Goal: Task Accomplishment & Management: Manage account settings

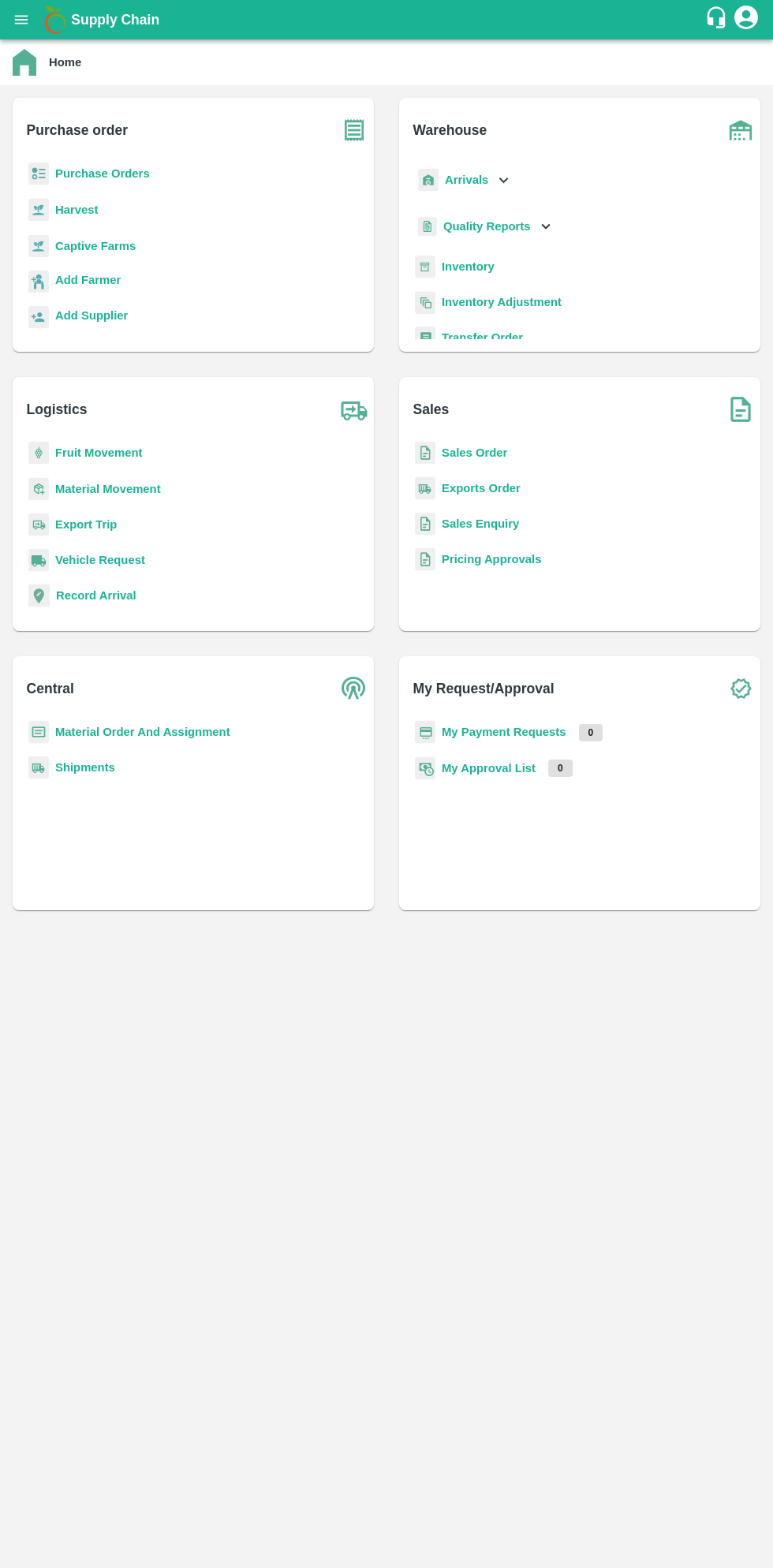
click at [127, 173] on b "Purchase Orders" at bounding box center [102, 173] width 95 height 13
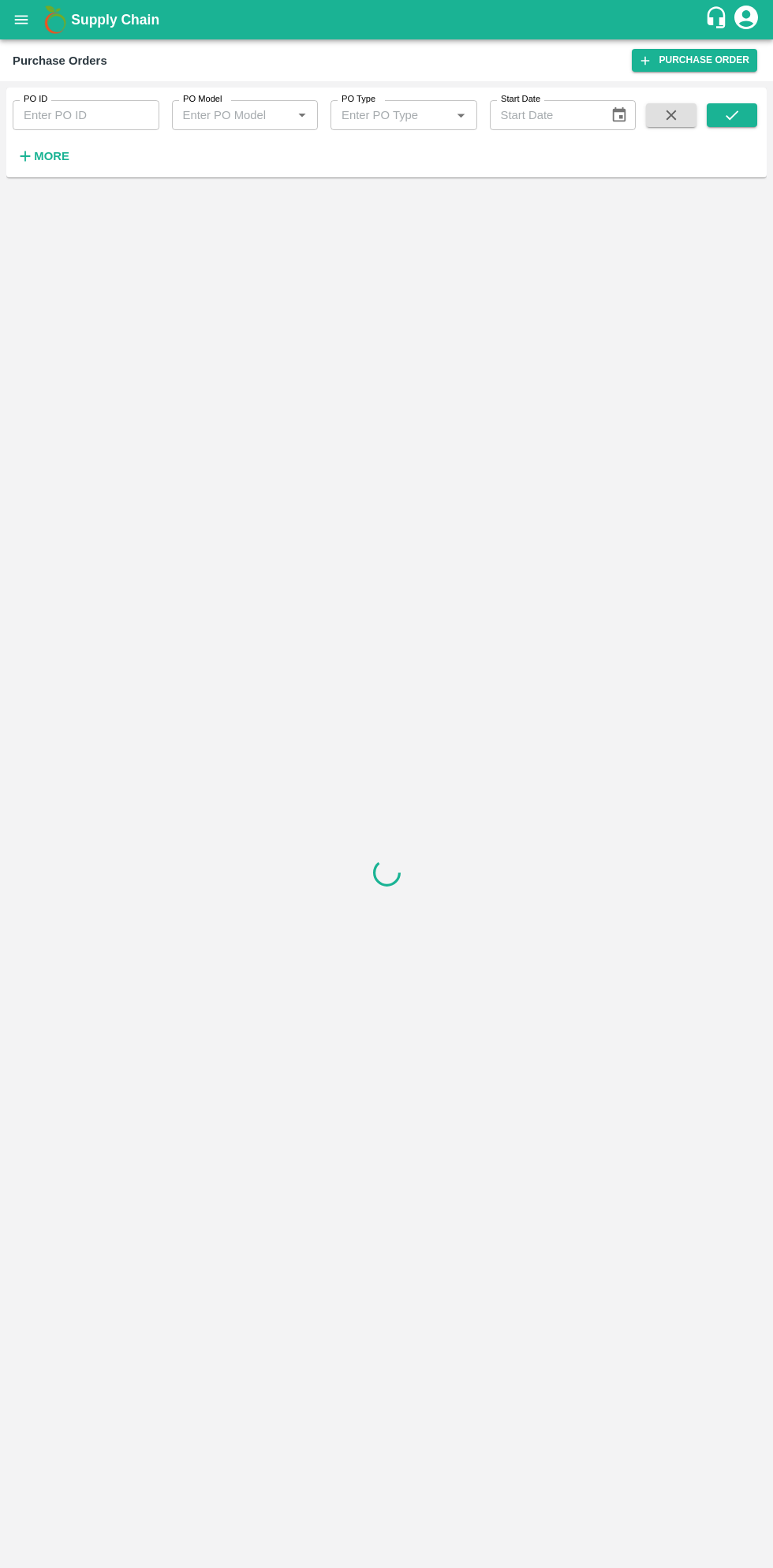
click at [64, 160] on strong "More" at bounding box center [52, 156] width 35 height 13
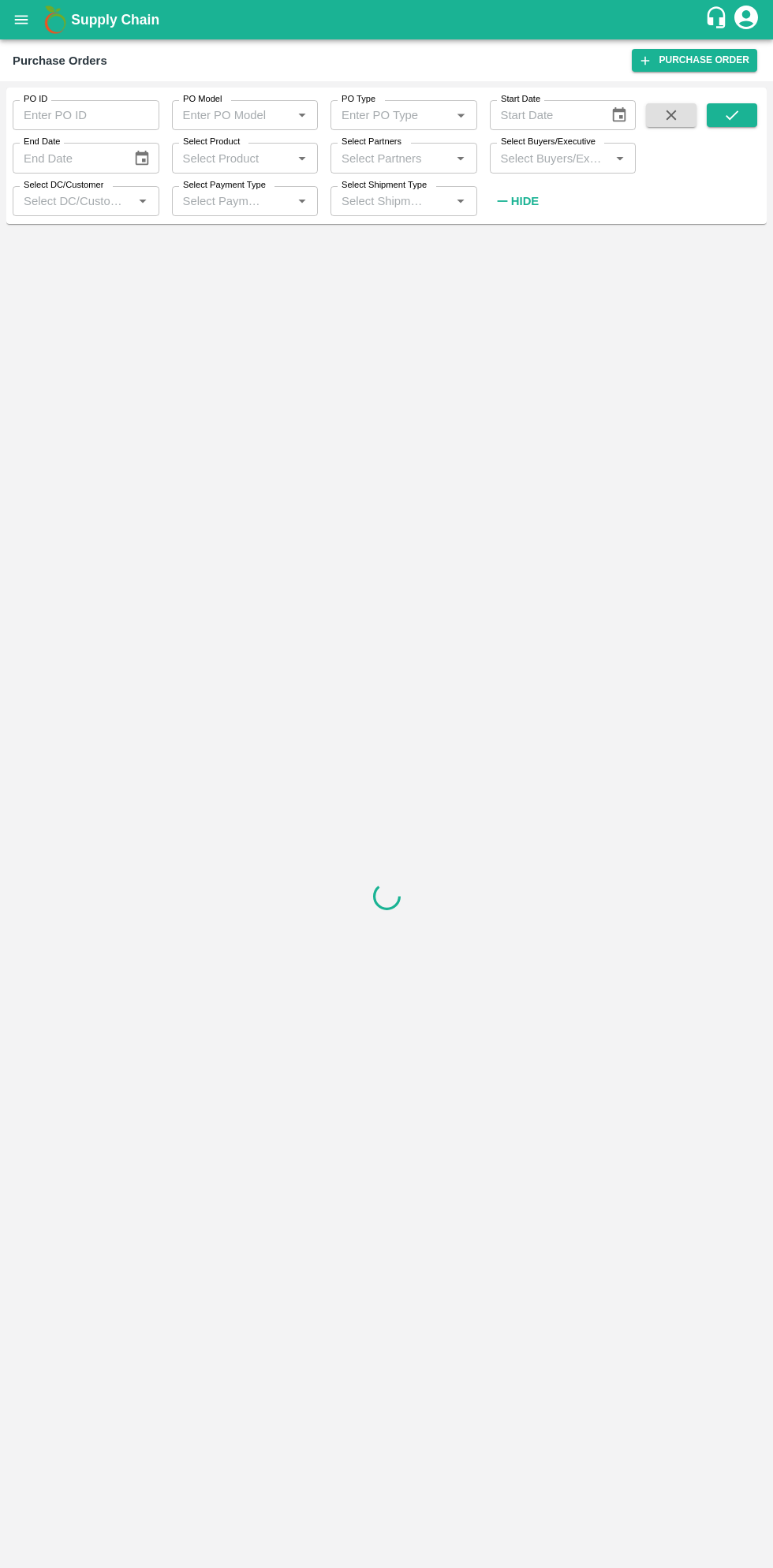
click at [557, 157] on input "Select Buyers/Executive" at bounding box center [551, 157] width 111 height 20
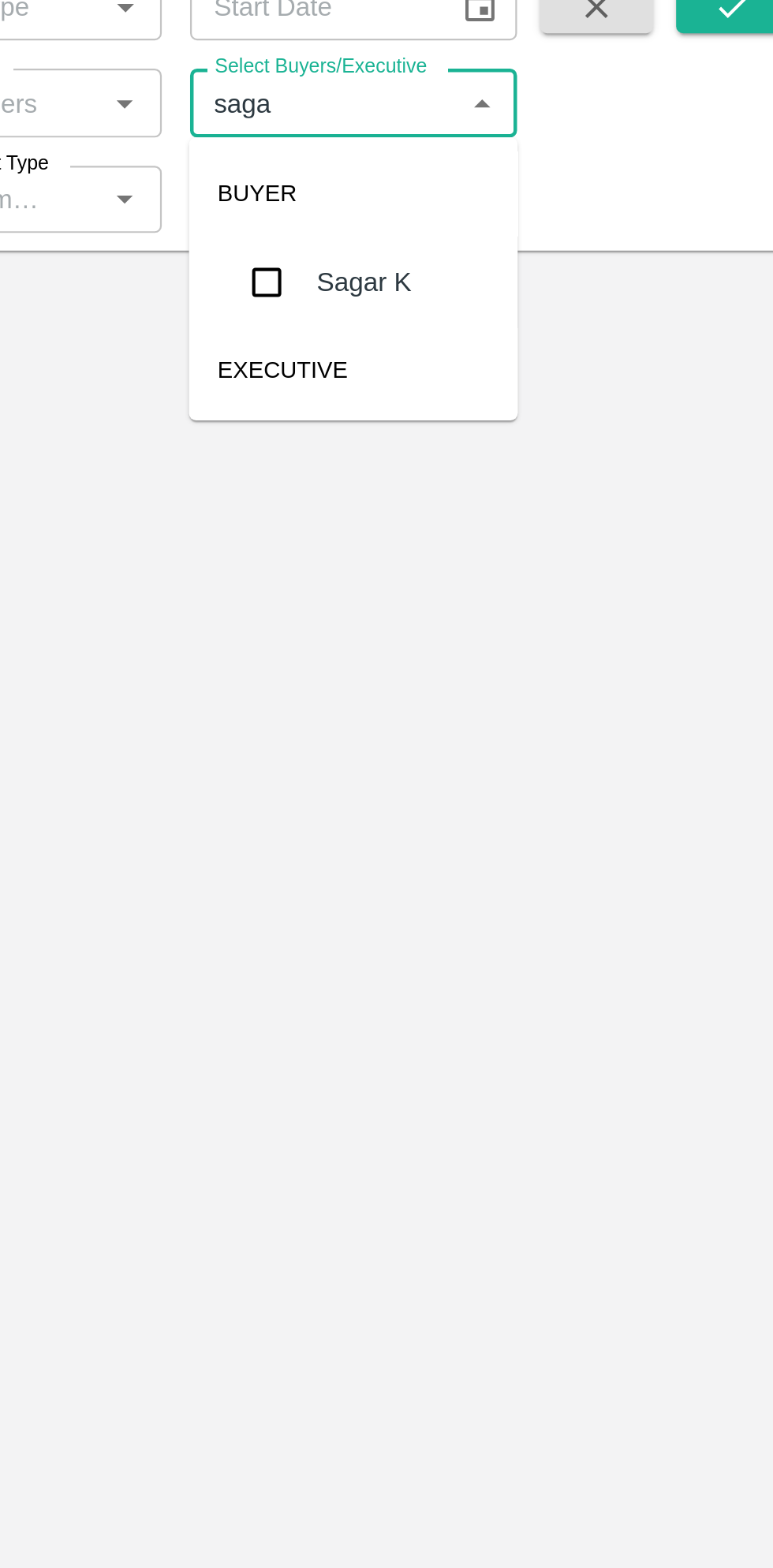
type input "sagar"
click at [531, 243] on input "checkbox" at bounding box center [523, 238] width 31 height 31
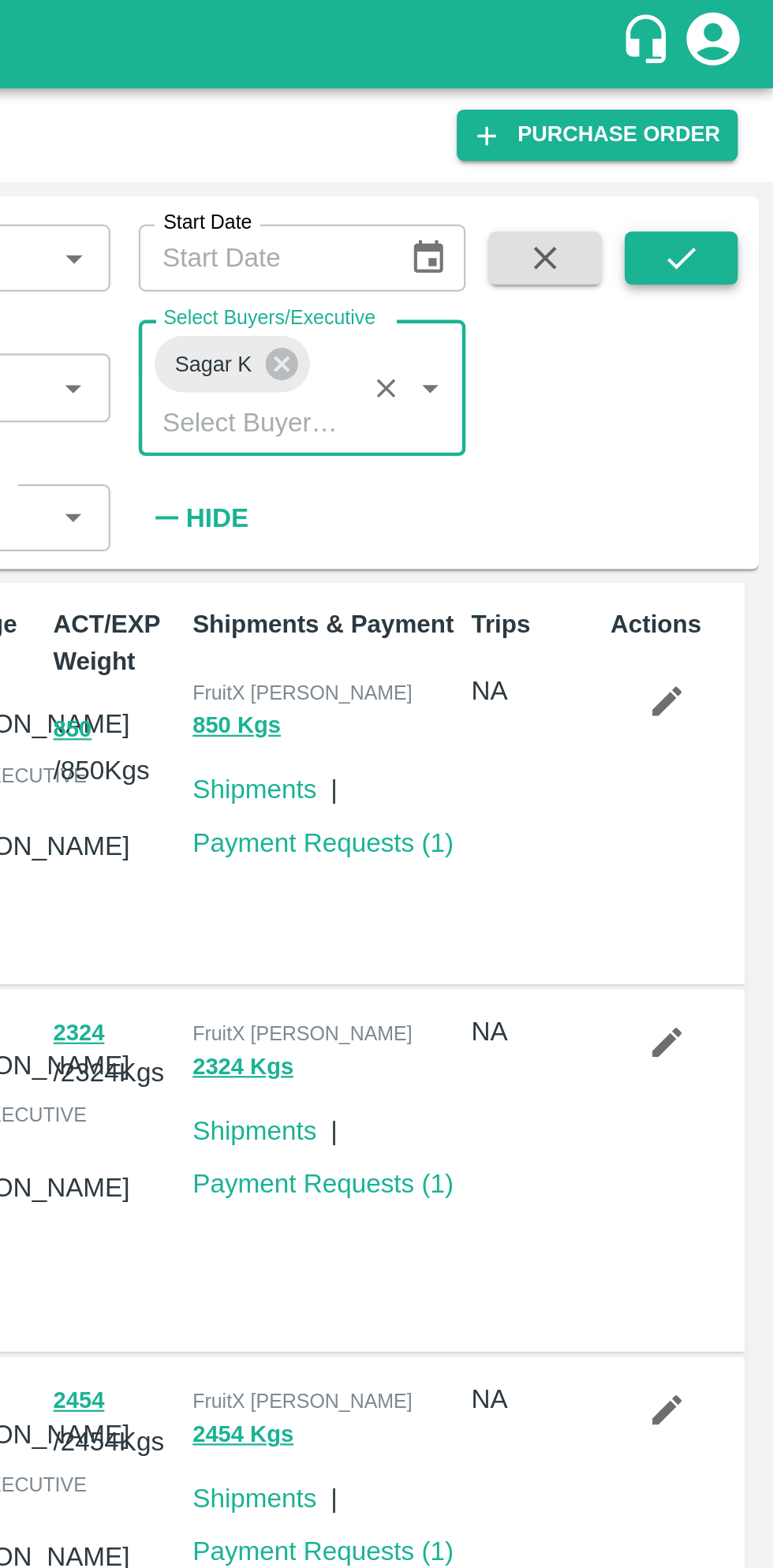
click at [740, 112] on icon "submit" at bounding box center [732, 115] width 18 height 18
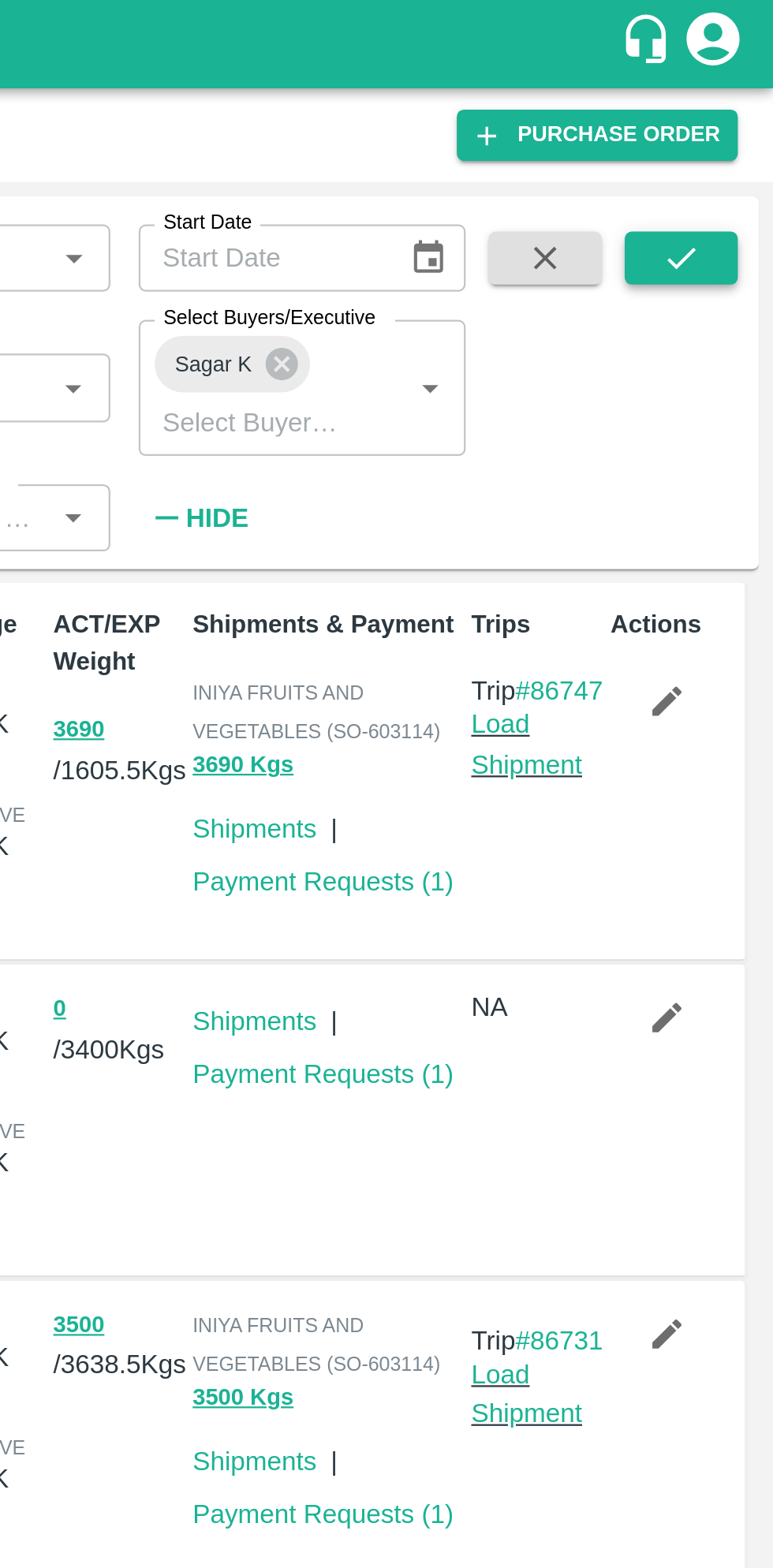
click at [735, 117] on icon "submit" at bounding box center [732, 115] width 18 height 18
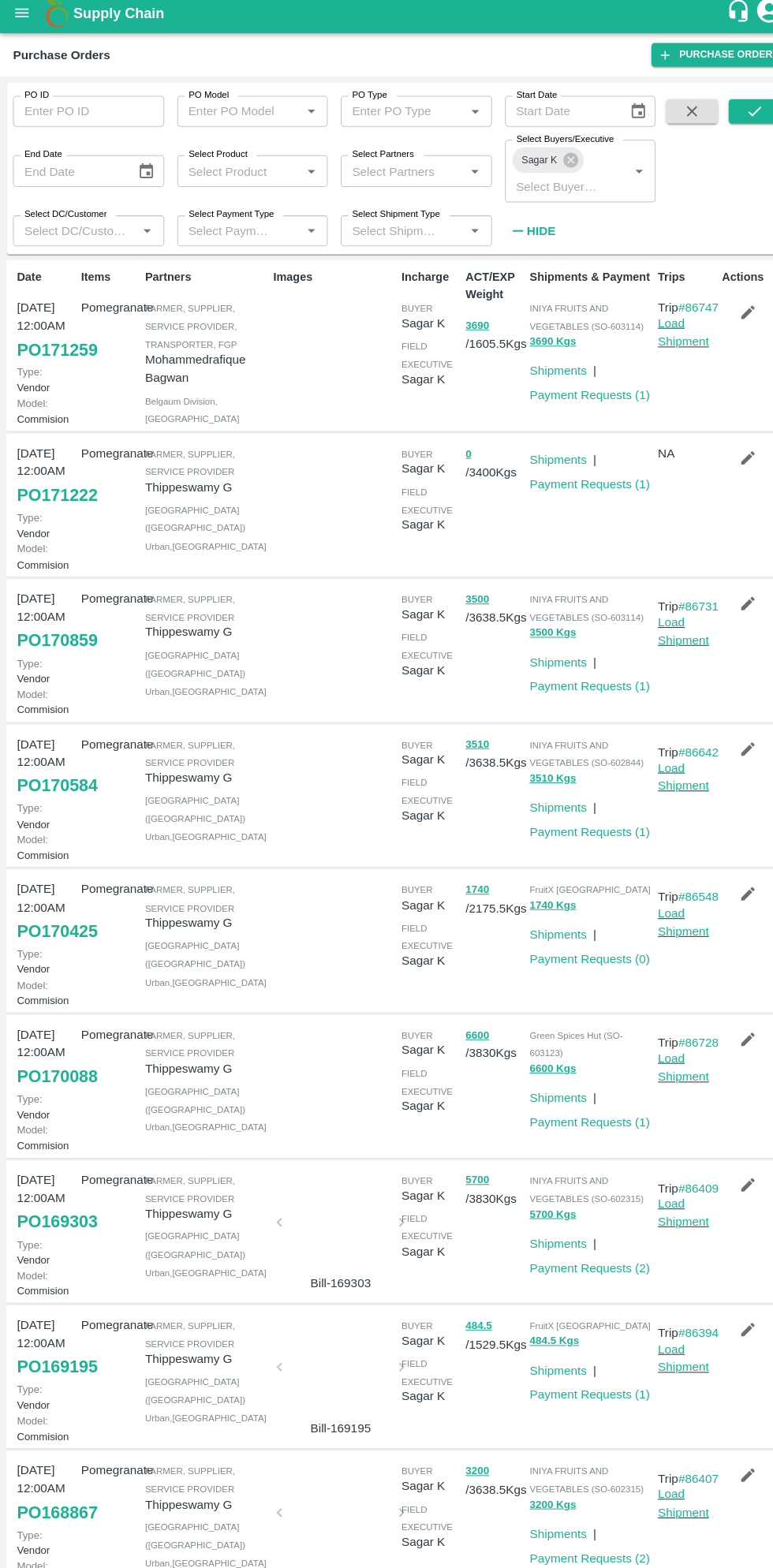
click at [55, 358] on link "PO 171259" at bounding box center [56, 346] width 78 height 28
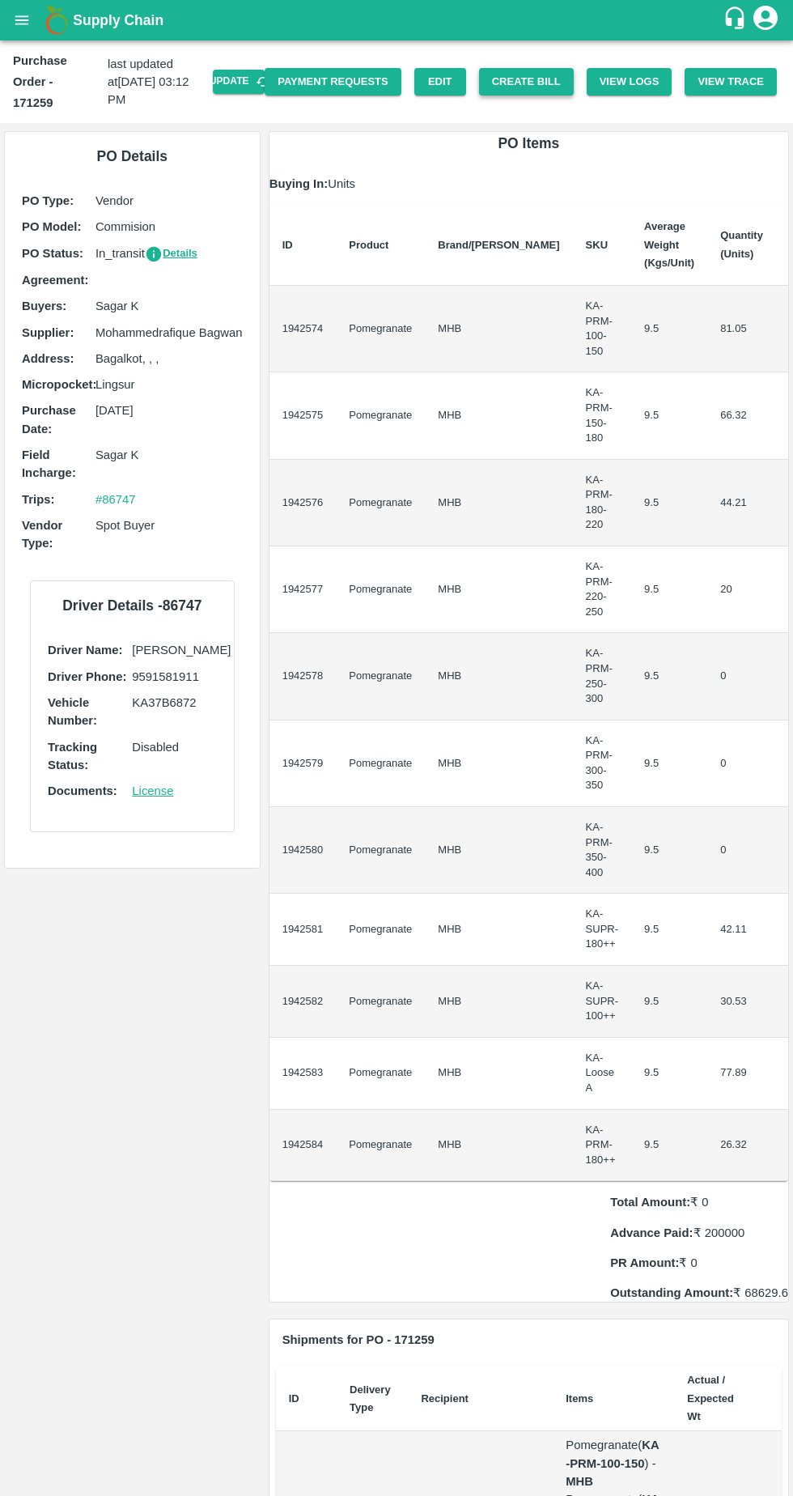
click at [541, 78] on button "Create Bill" at bounding box center [526, 82] width 95 height 28
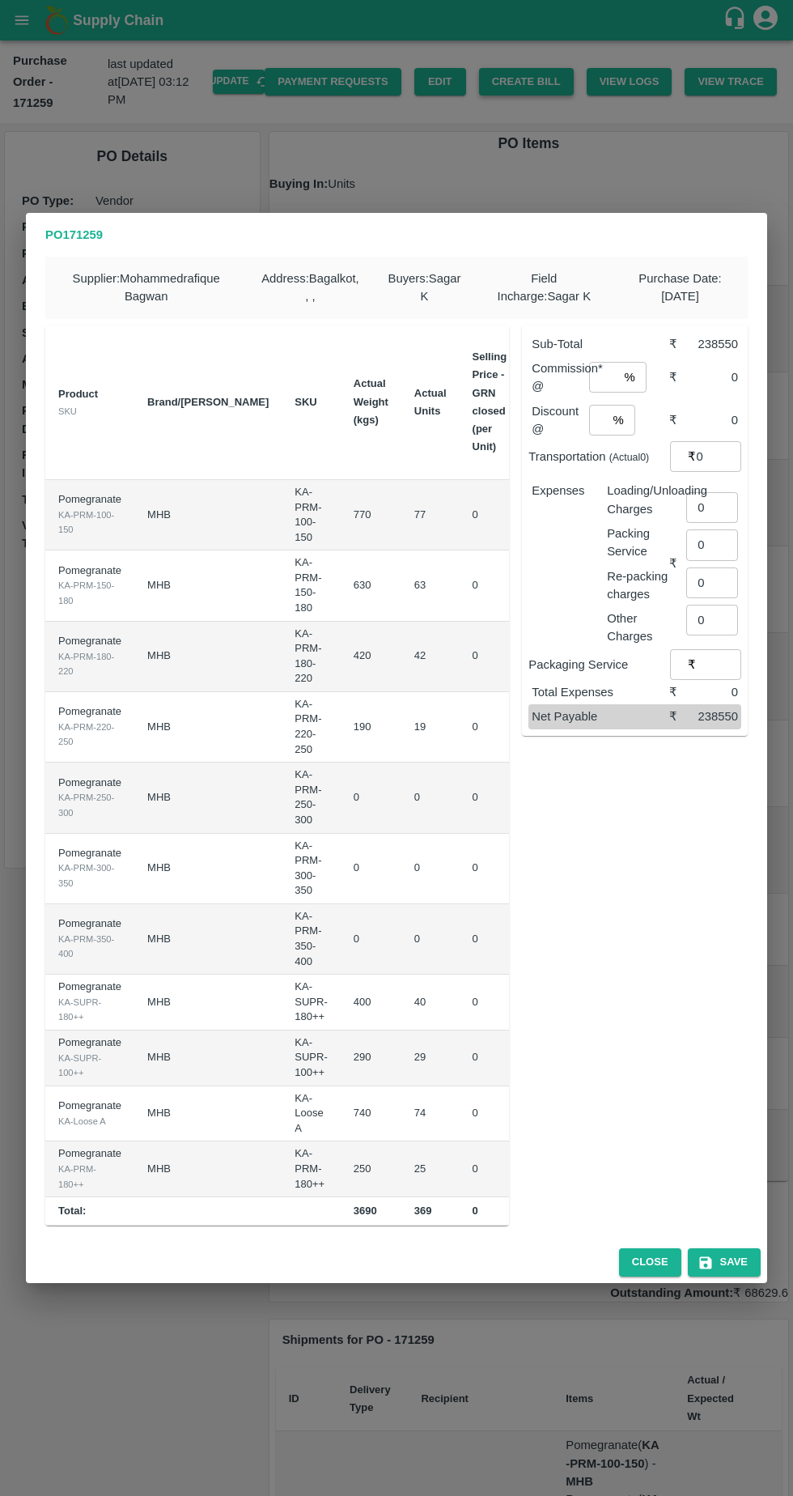
scroll to position [0, 144]
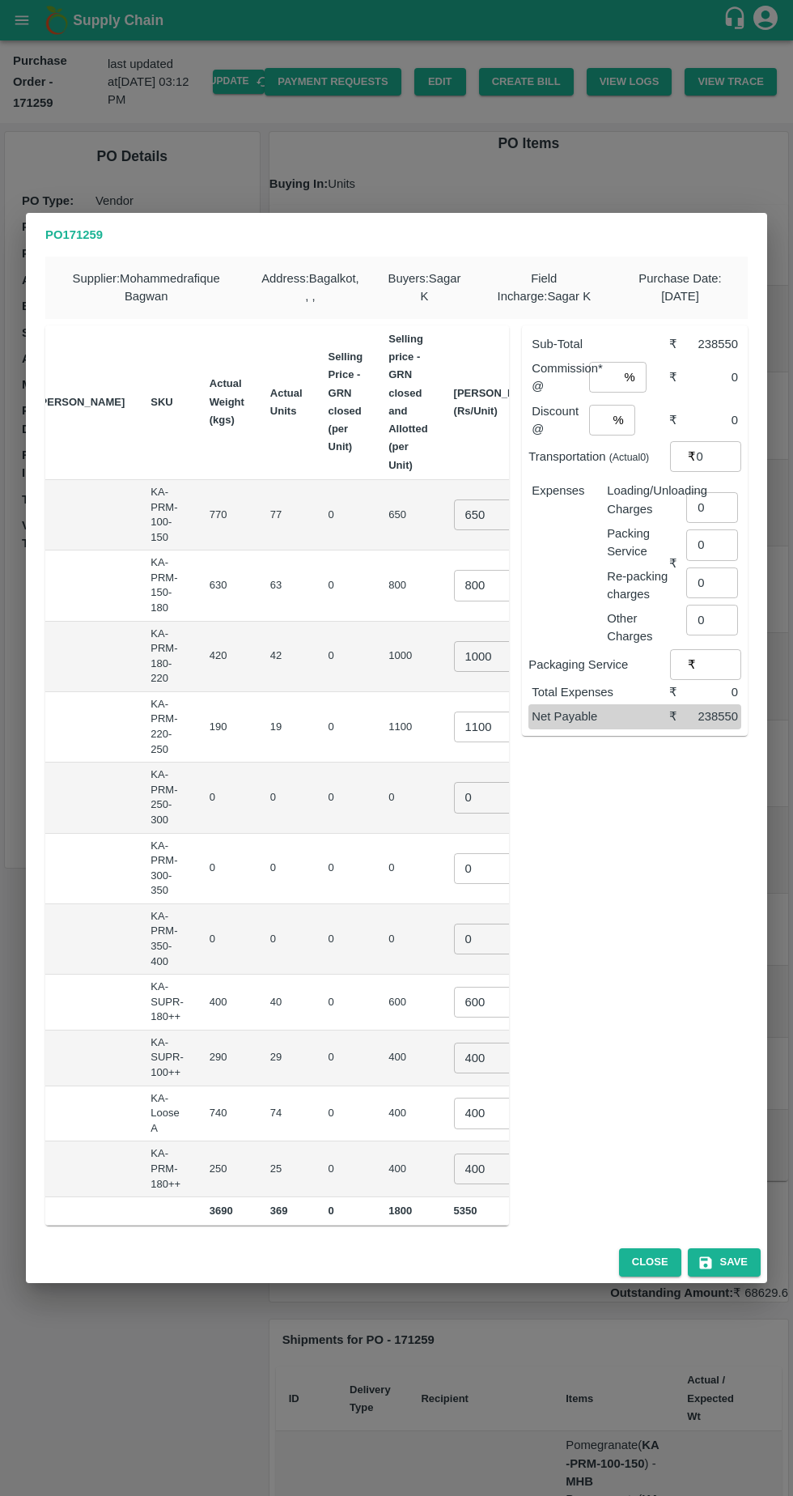
click at [454, 513] on input "650" at bounding box center [486, 514] width 65 height 31
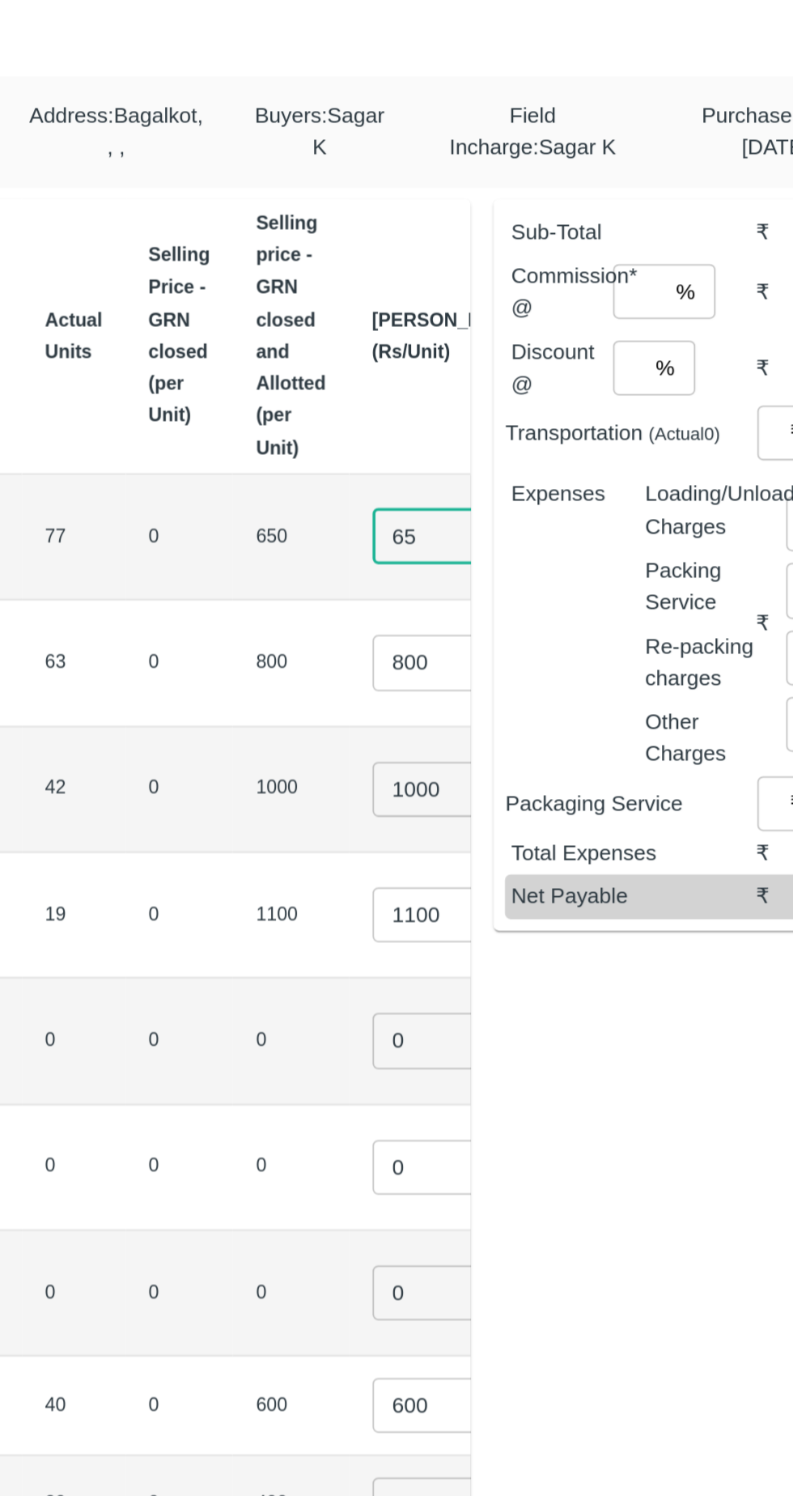
type input "6"
type input "800"
type input "8"
type input "1000"
type input "1"
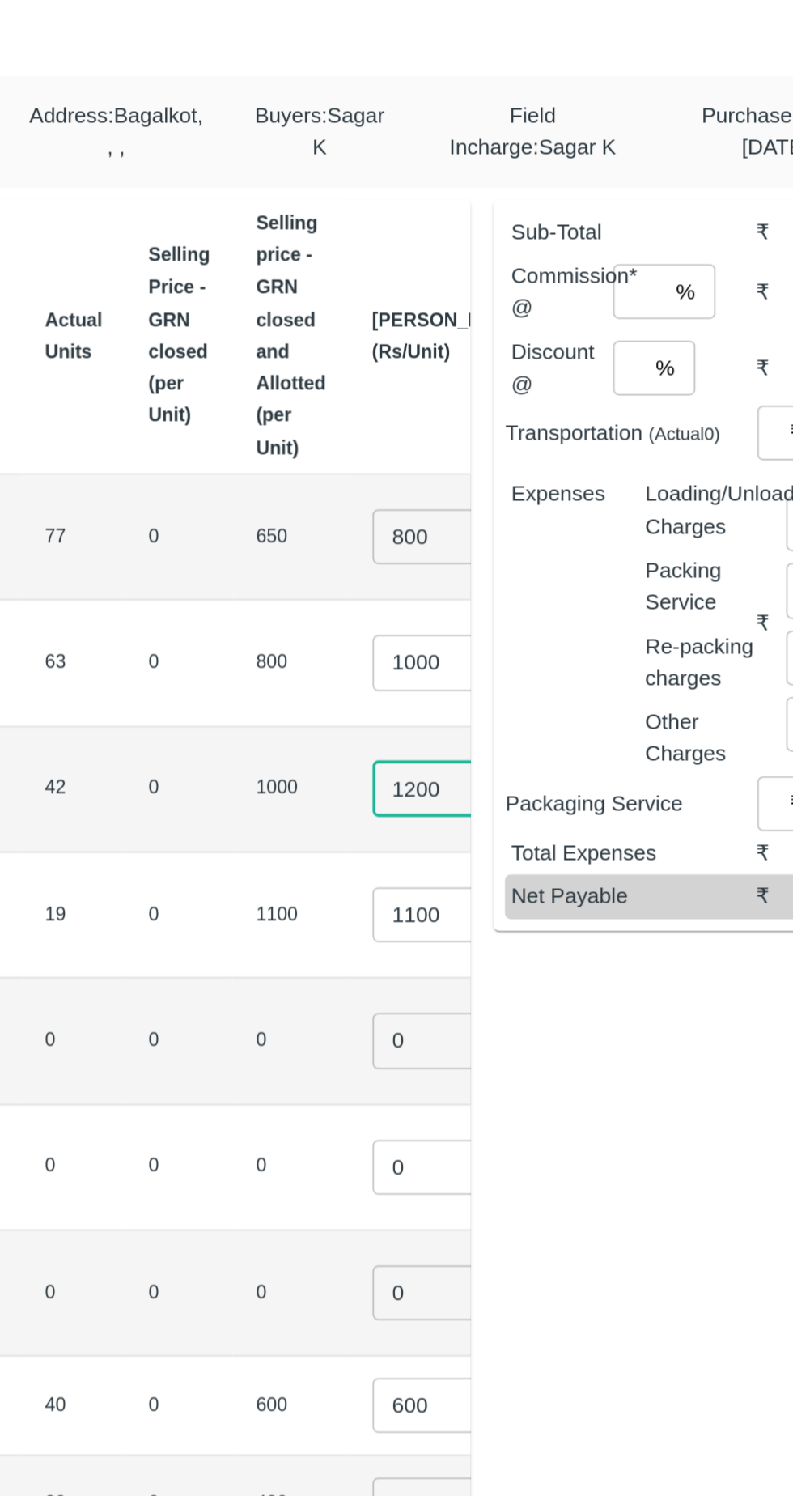
type input "1200"
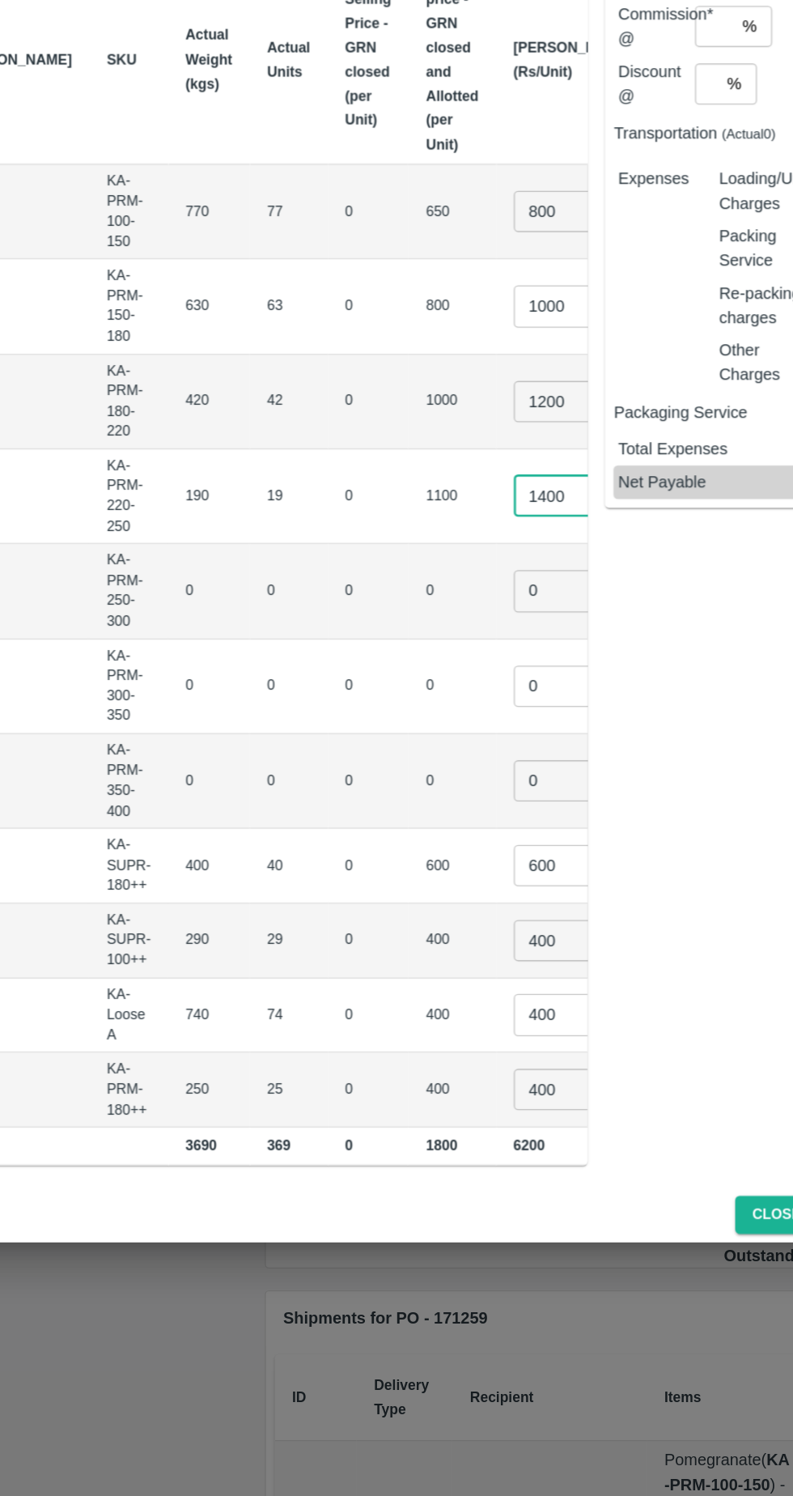
scroll to position [0, 137]
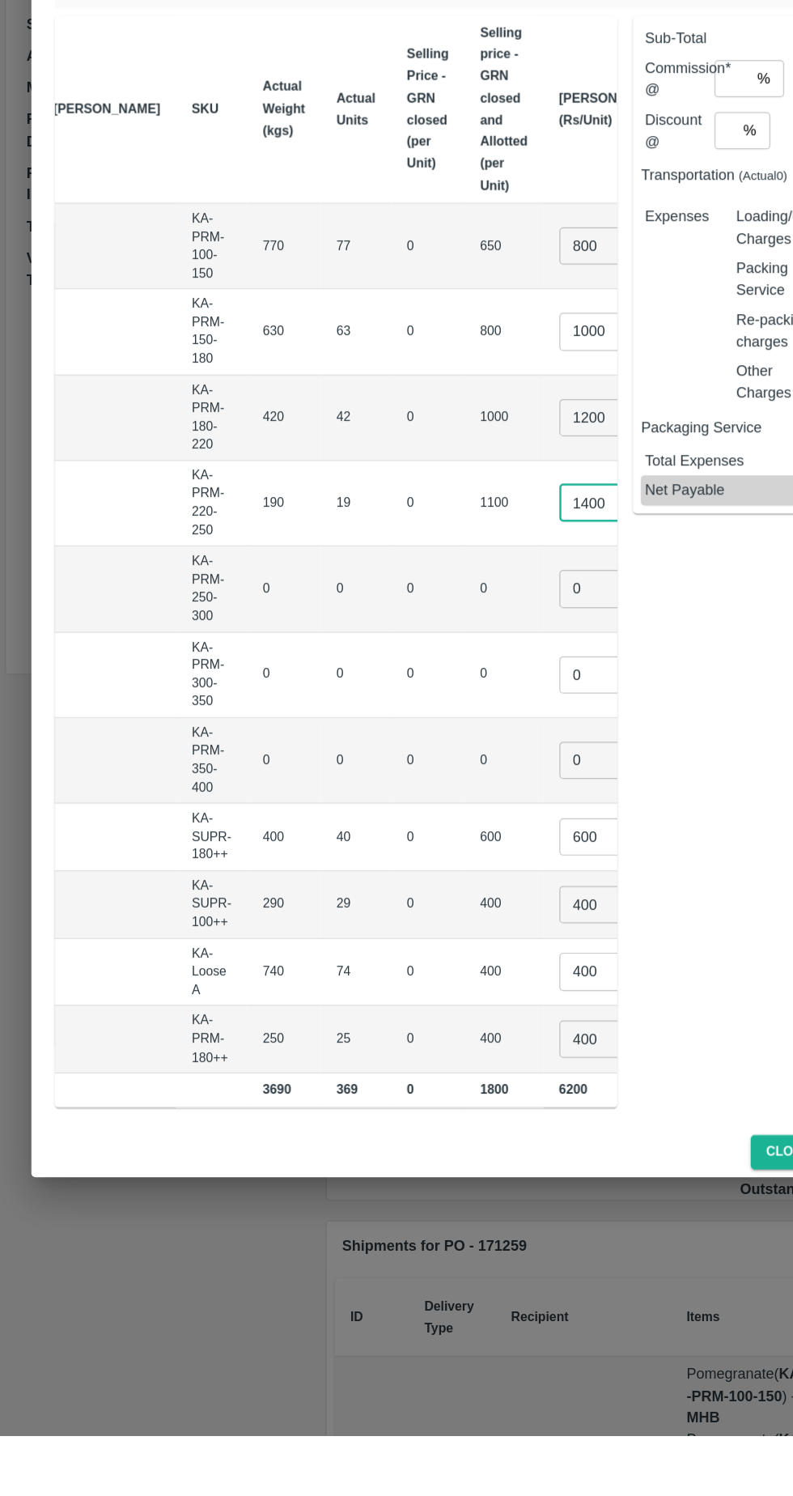
type input "1400"
click at [461, 788] on input "0" at bounding box center [493, 797] width 65 height 31
type input "01"
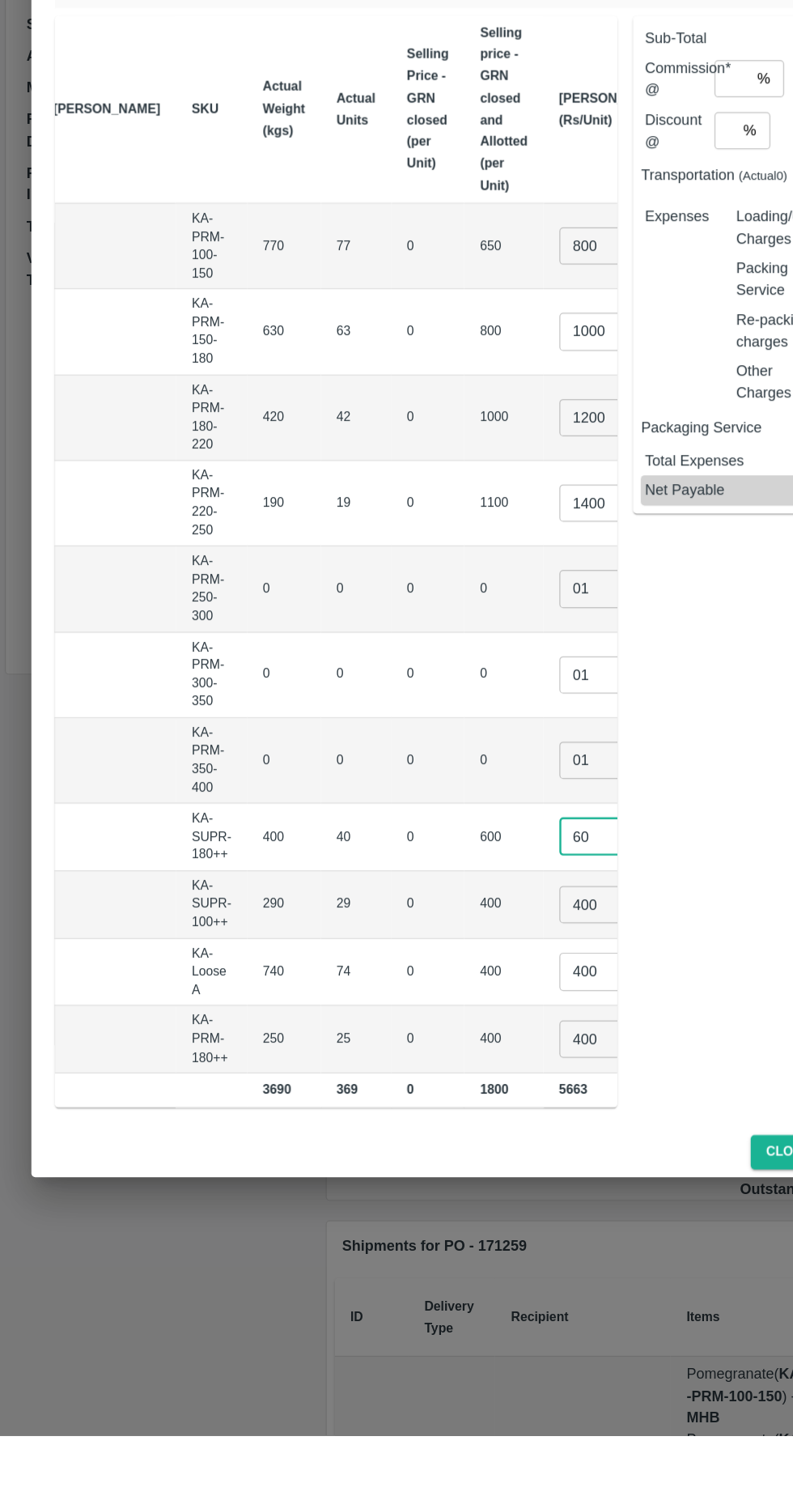
type input "6"
type input "800"
type input "4"
type input "600"
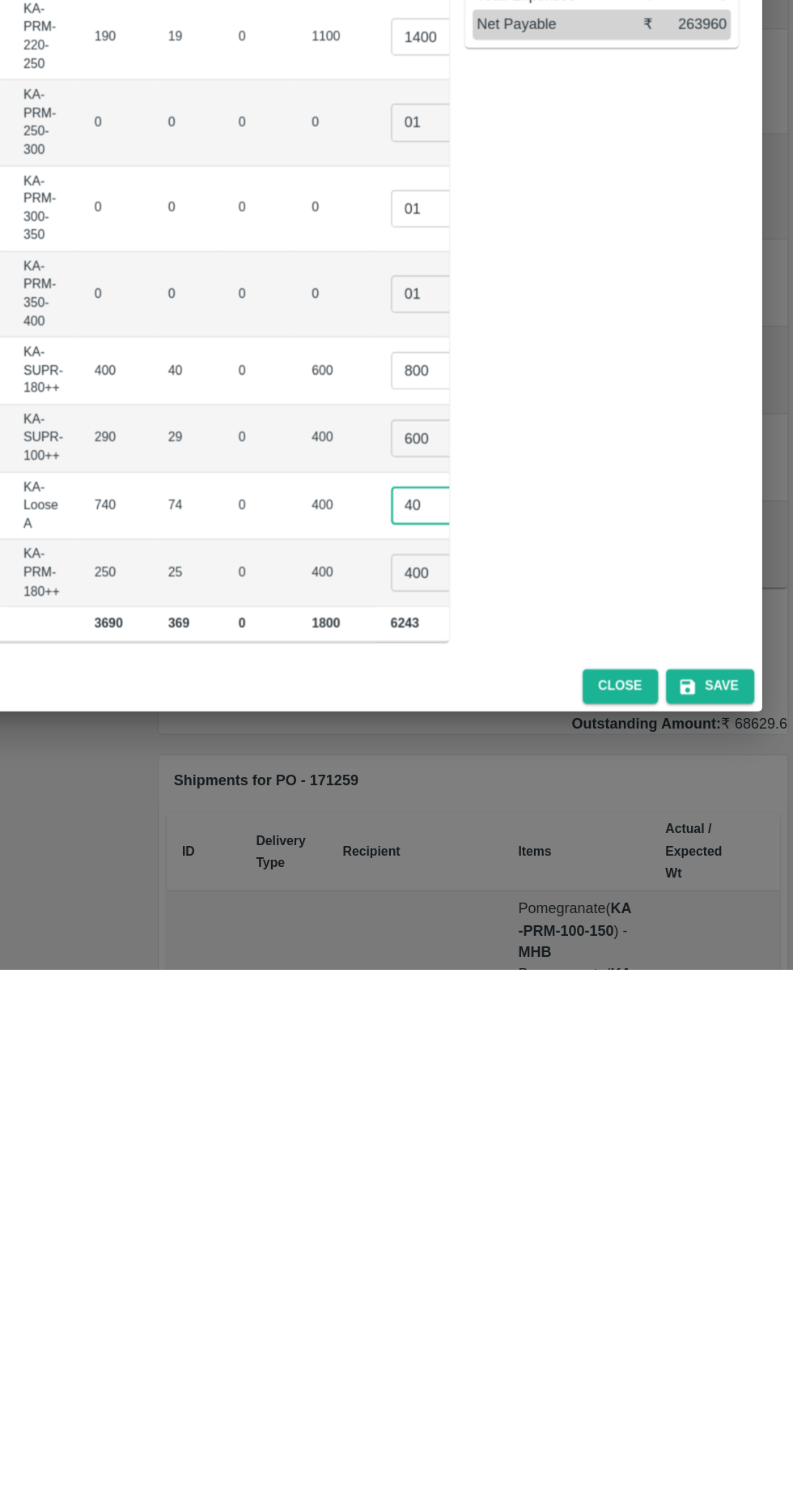
type input "4"
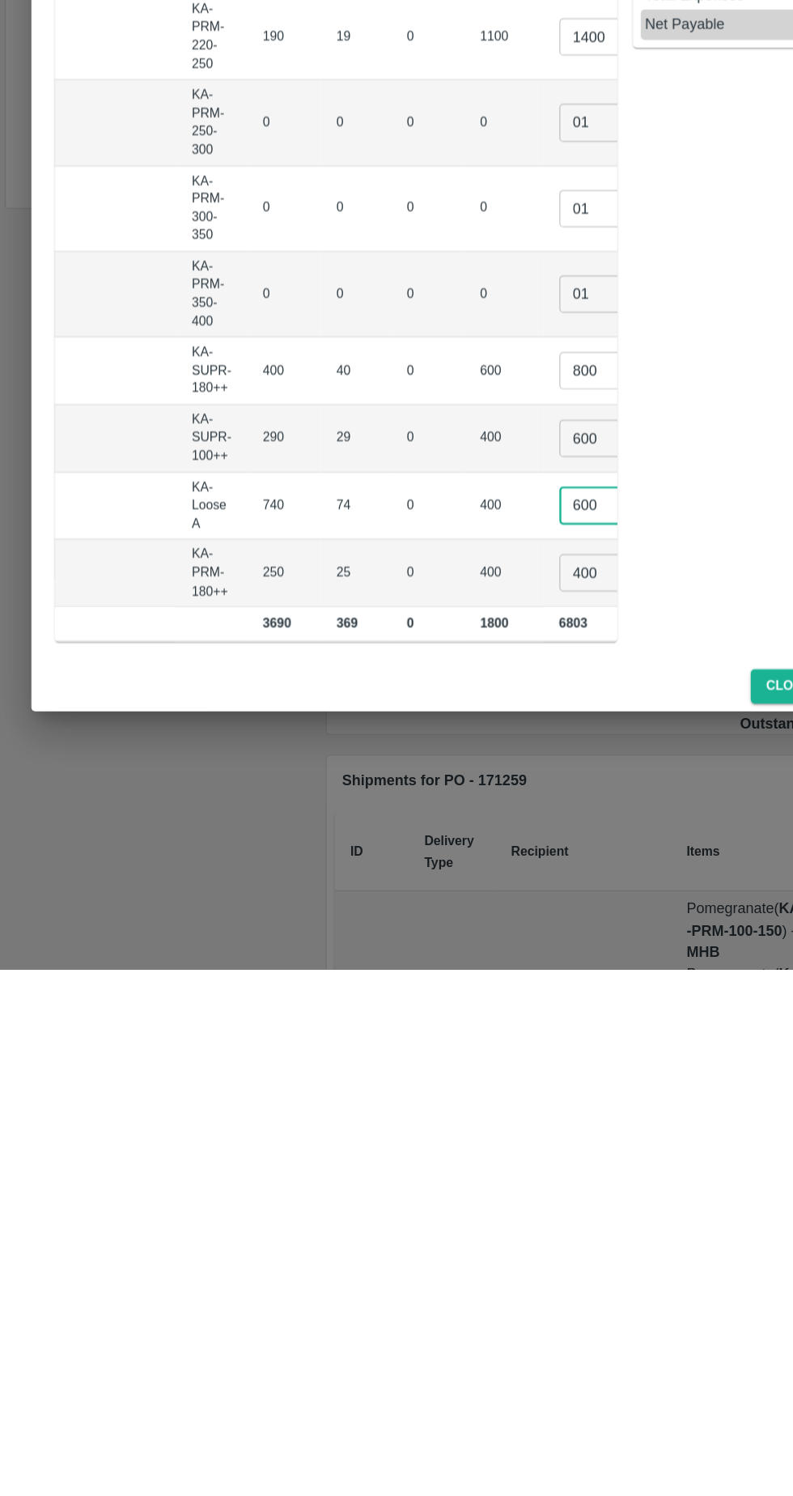
type input "600"
click at [461, 1166] on input "400" at bounding box center [493, 1169] width 65 height 31
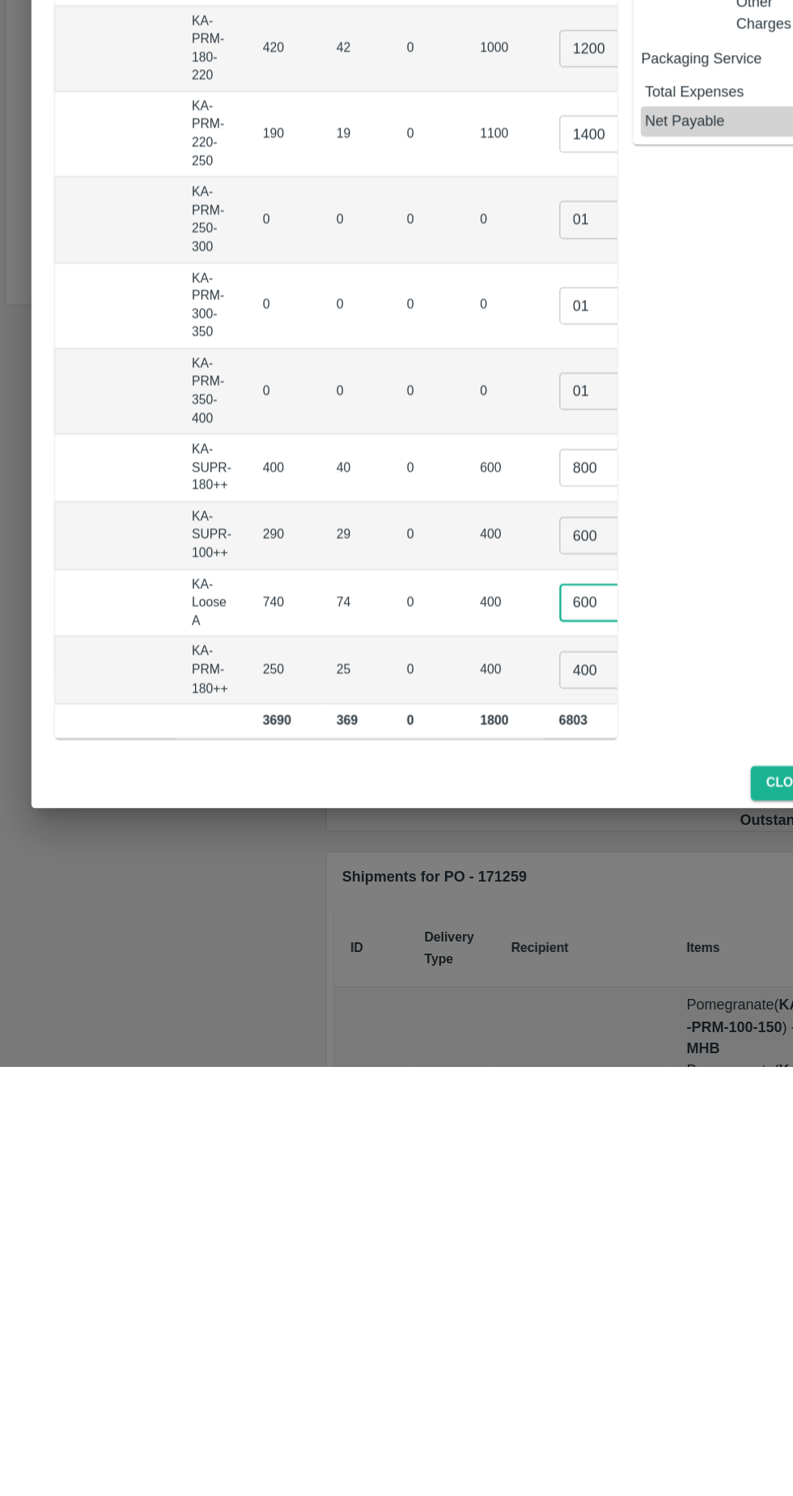
scroll to position [0, 0]
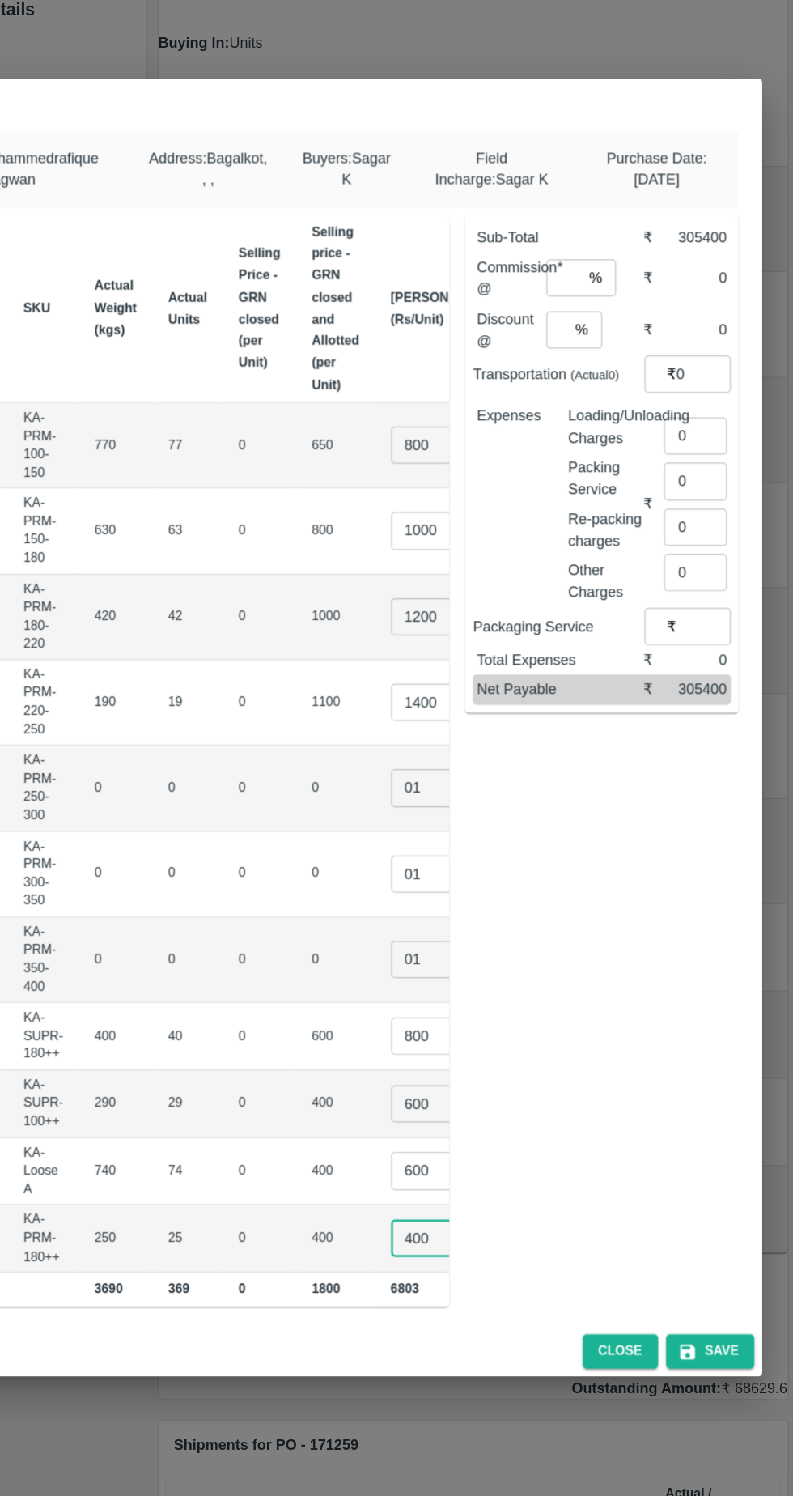
click at [606, 378] on input "number" at bounding box center [603, 377] width 29 height 31
type input "6"
type input "0"
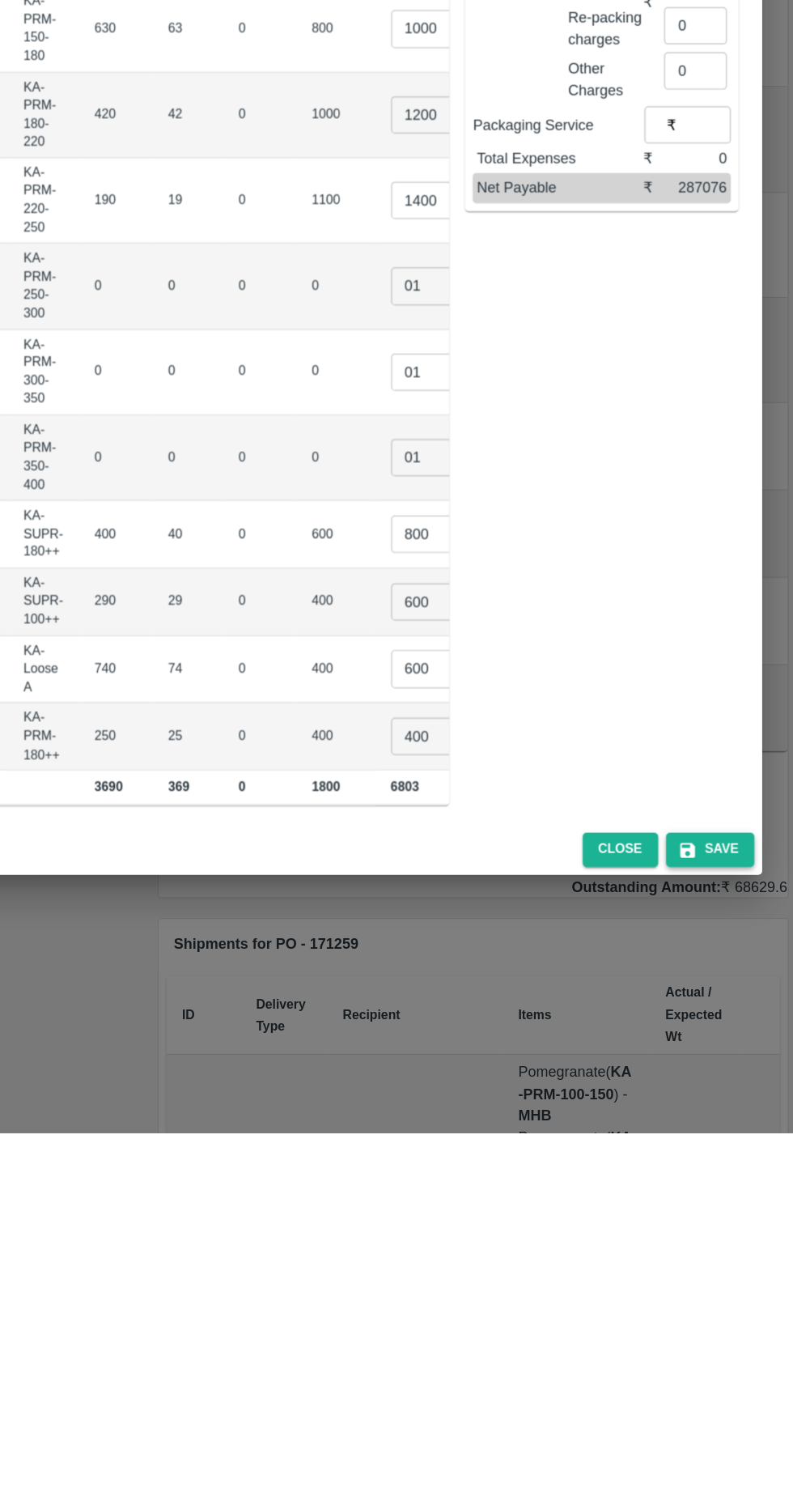
click at [738, 1265] on button "Save" at bounding box center [724, 1262] width 73 height 28
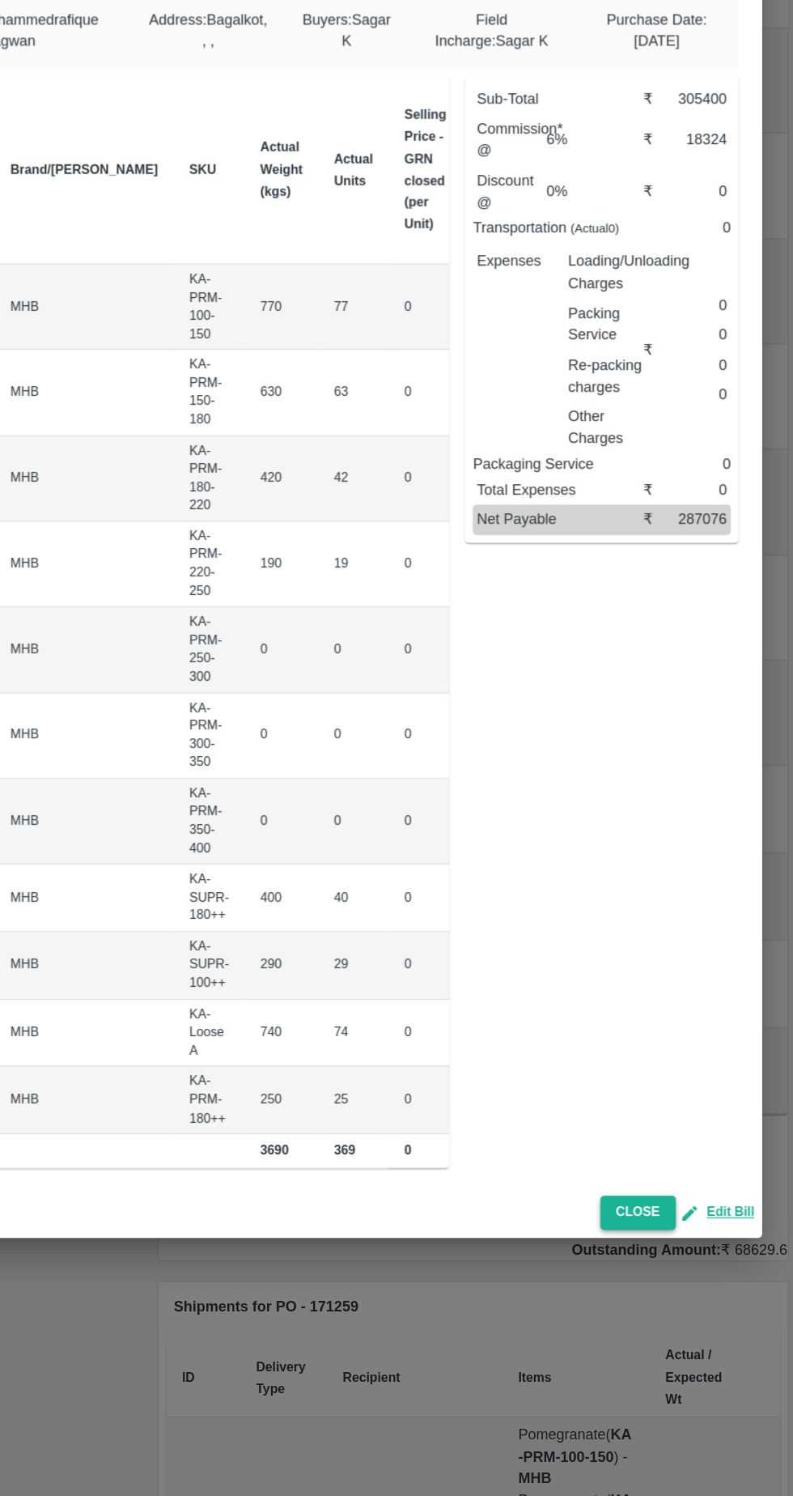
click at [661, 1256] on button "Close" at bounding box center [665, 1262] width 62 height 28
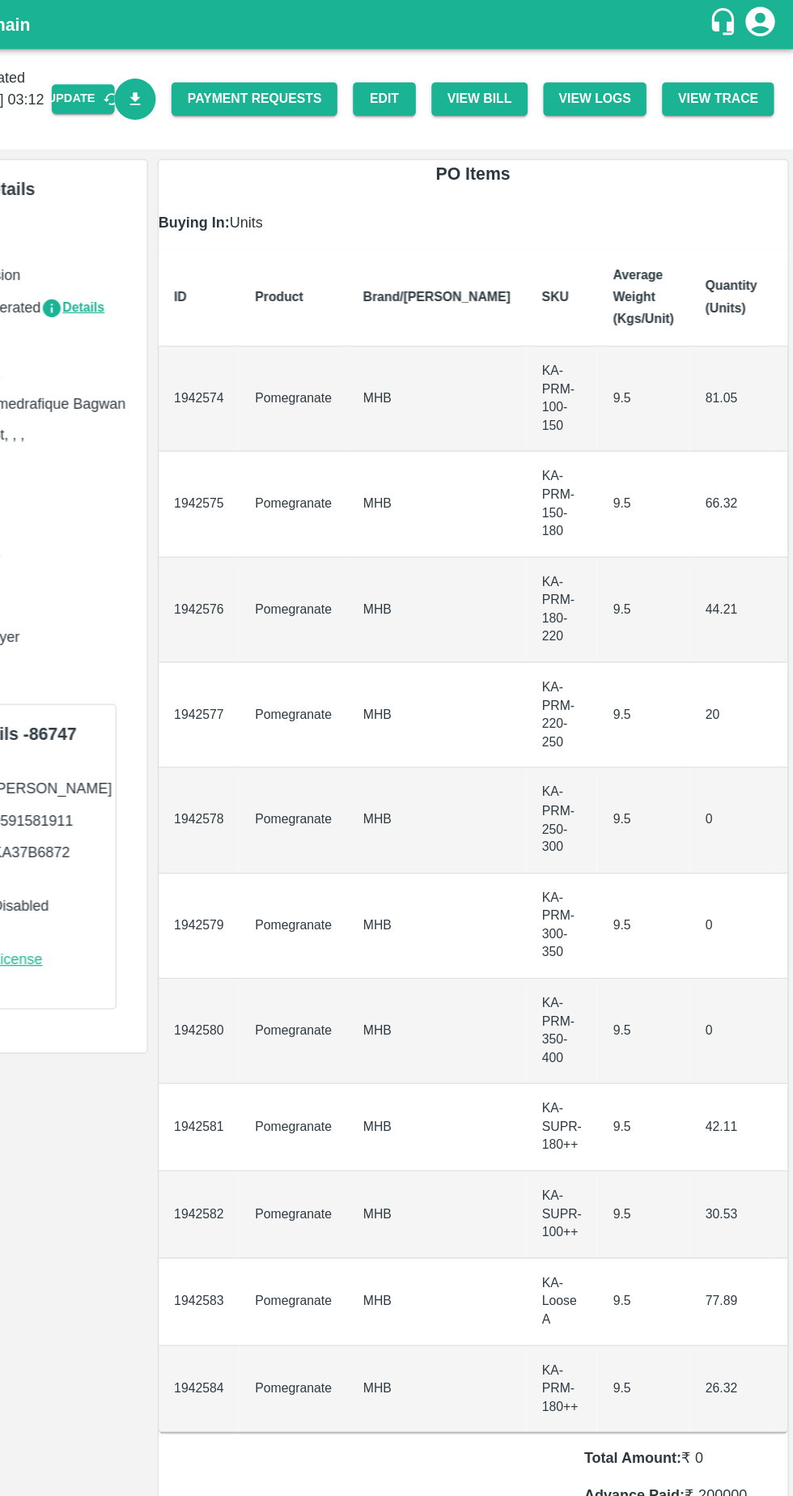
click at [268, 83] on link "Download Bill" at bounding box center [250, 82] width 35 height 35
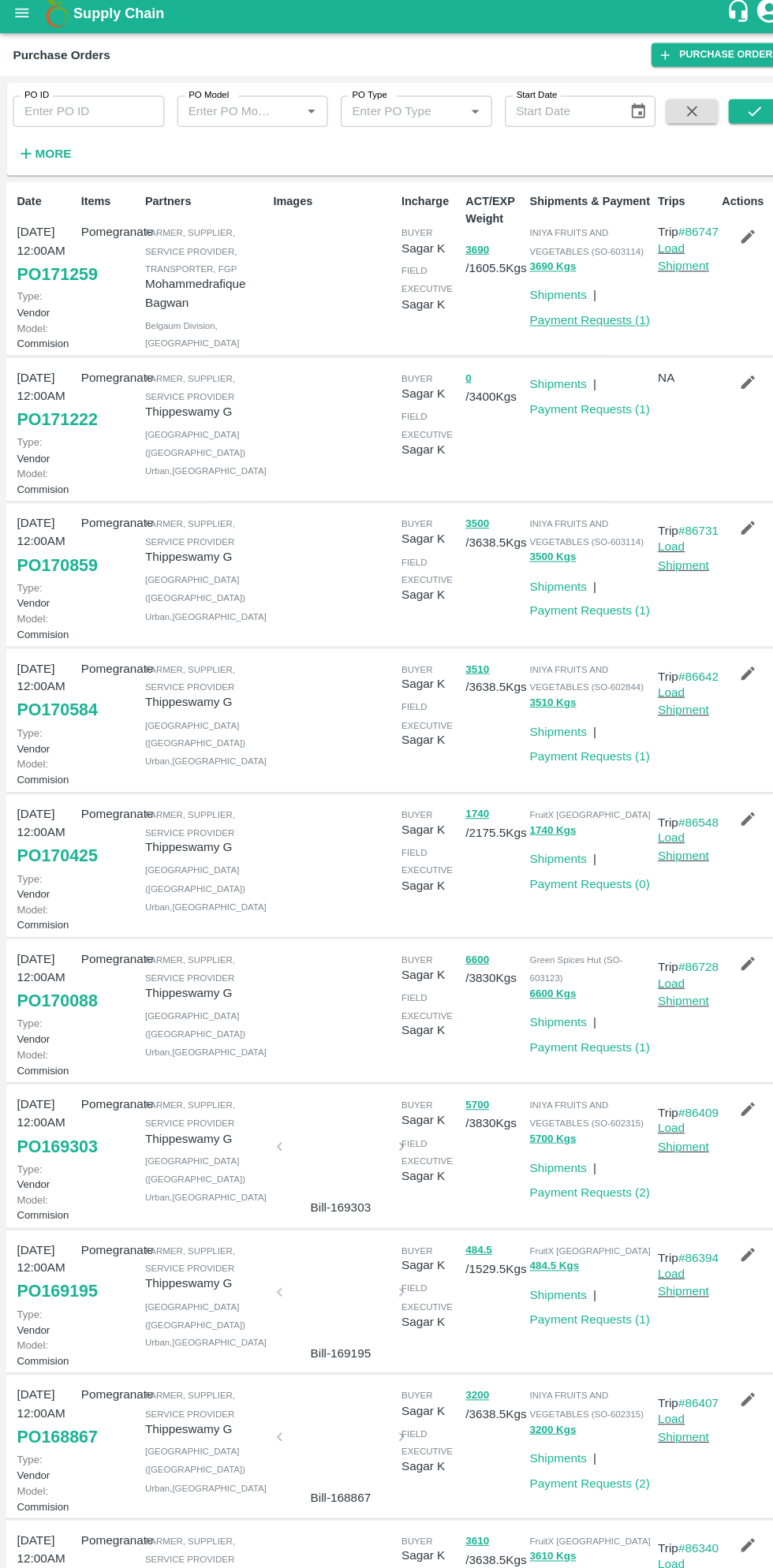
click at [564, 317] on link "Payment Requests ( 1 )" at bounding box center [573, 318] width 117 height 13
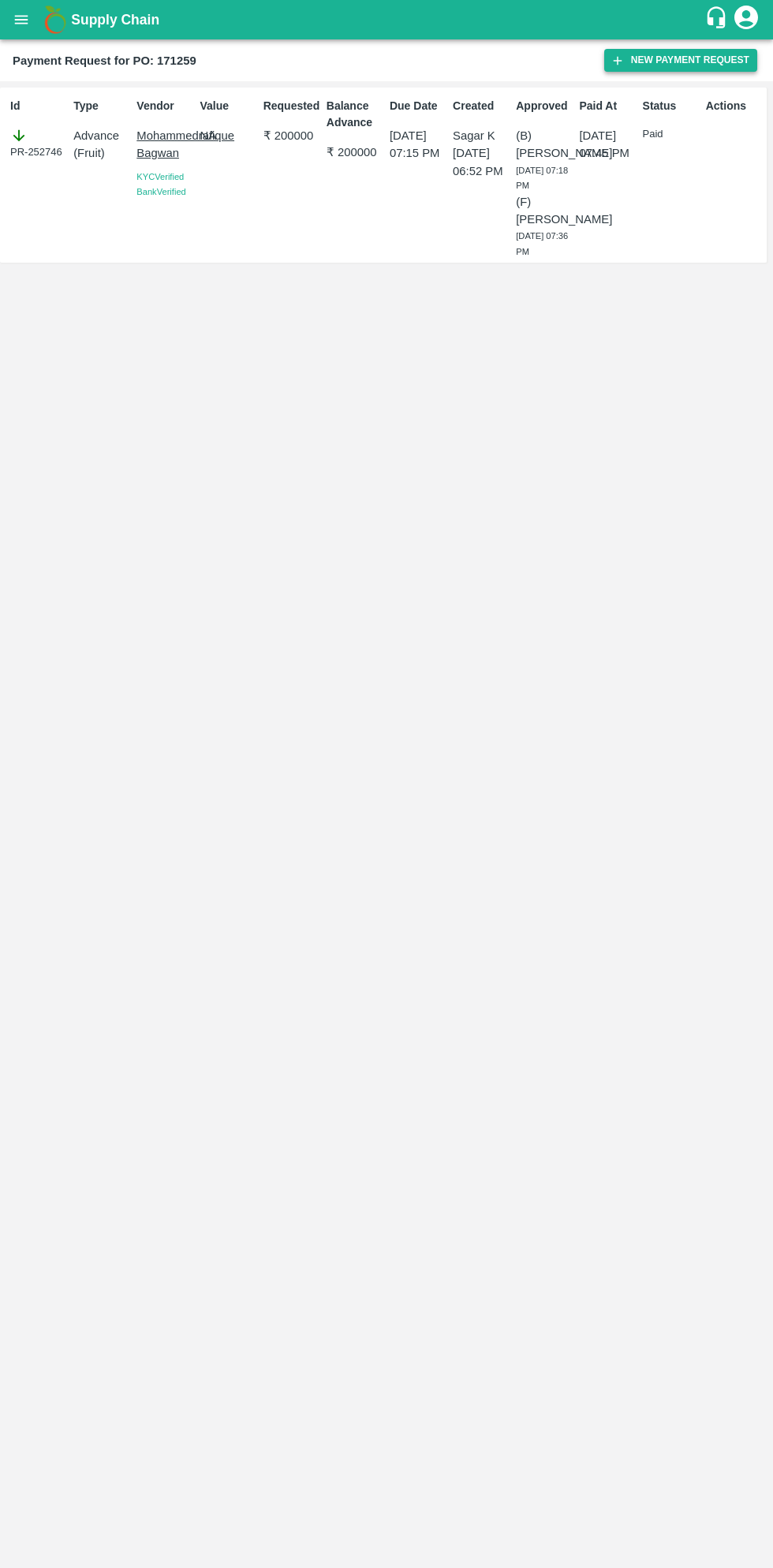
click at [677, 61] on button "New Payment Request" at bounding box center [680, 59] width 153 height 22
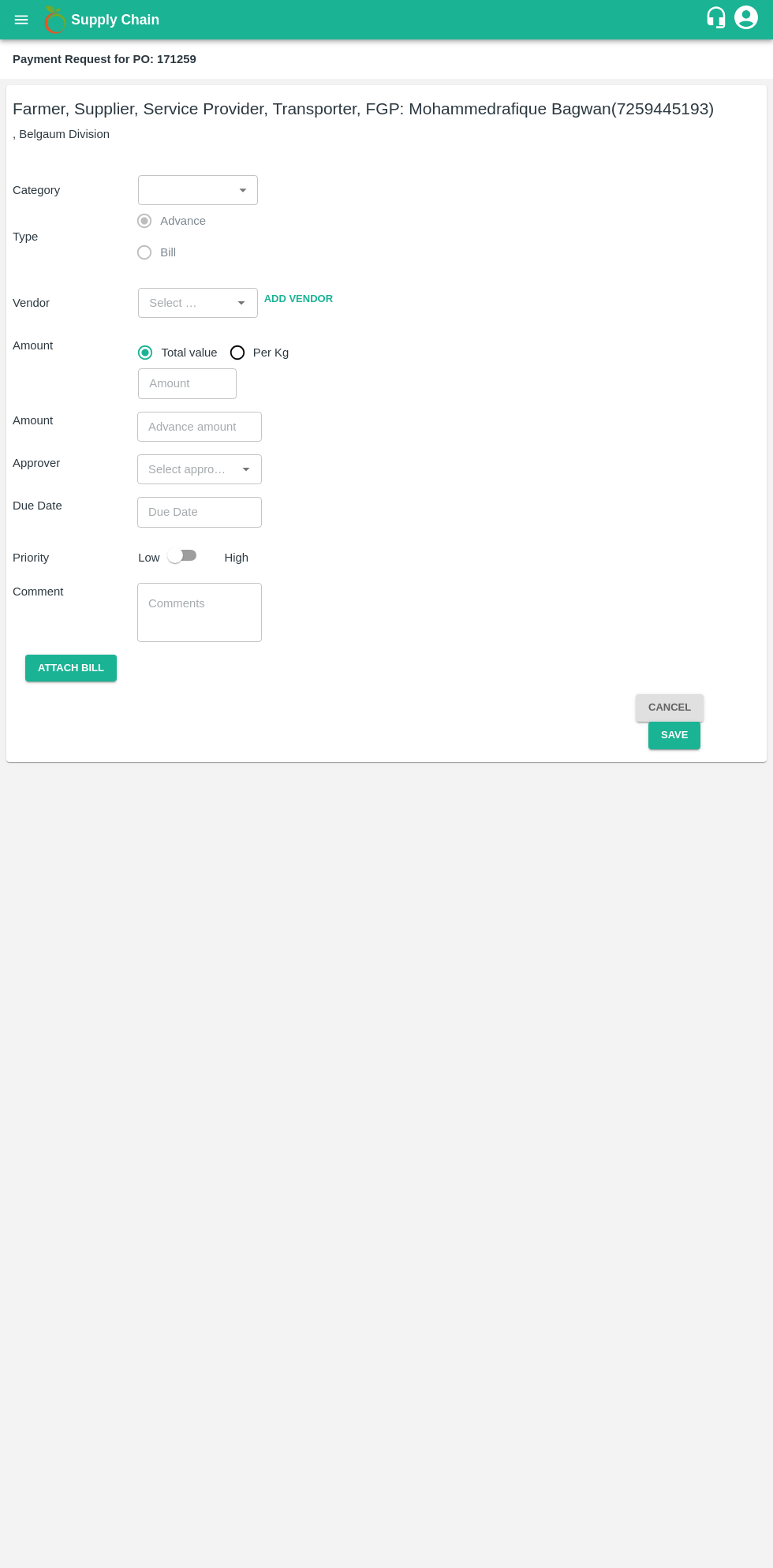
click at [201, 184] on body "Supply Chain Payment Request for PO: 171259 Farmer, Supplier, Service Provider,…" at bounding box center [386, 784] width 773 height 1568
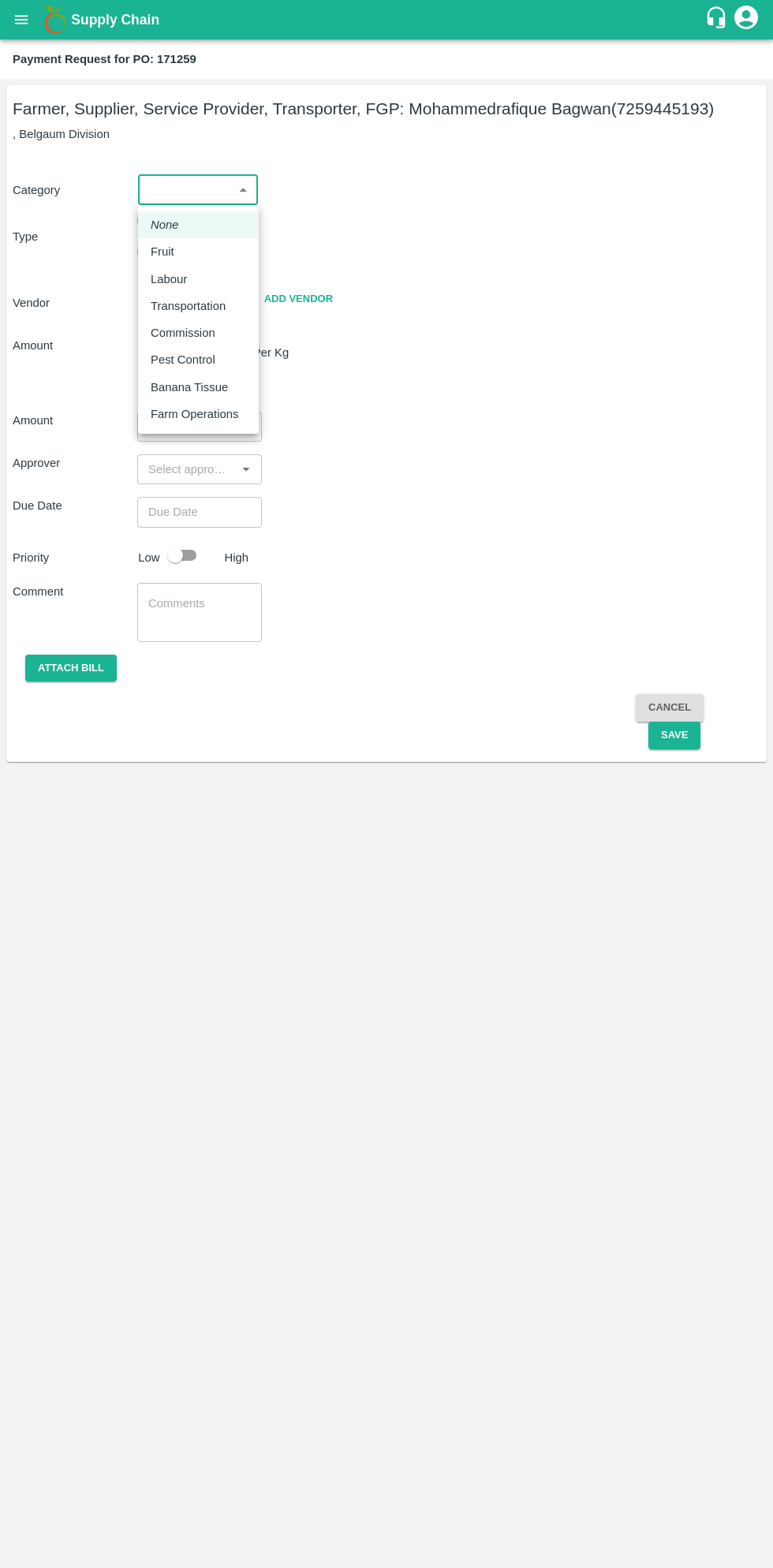
click at [171, 250] on p "Fruit" at bounding box center [163, 251] width 23 height 18
type input "1"
type input "Mohammedrafique Bagwan - 7259445193(Farmer, Supplier, Service Provider, Transpo…"
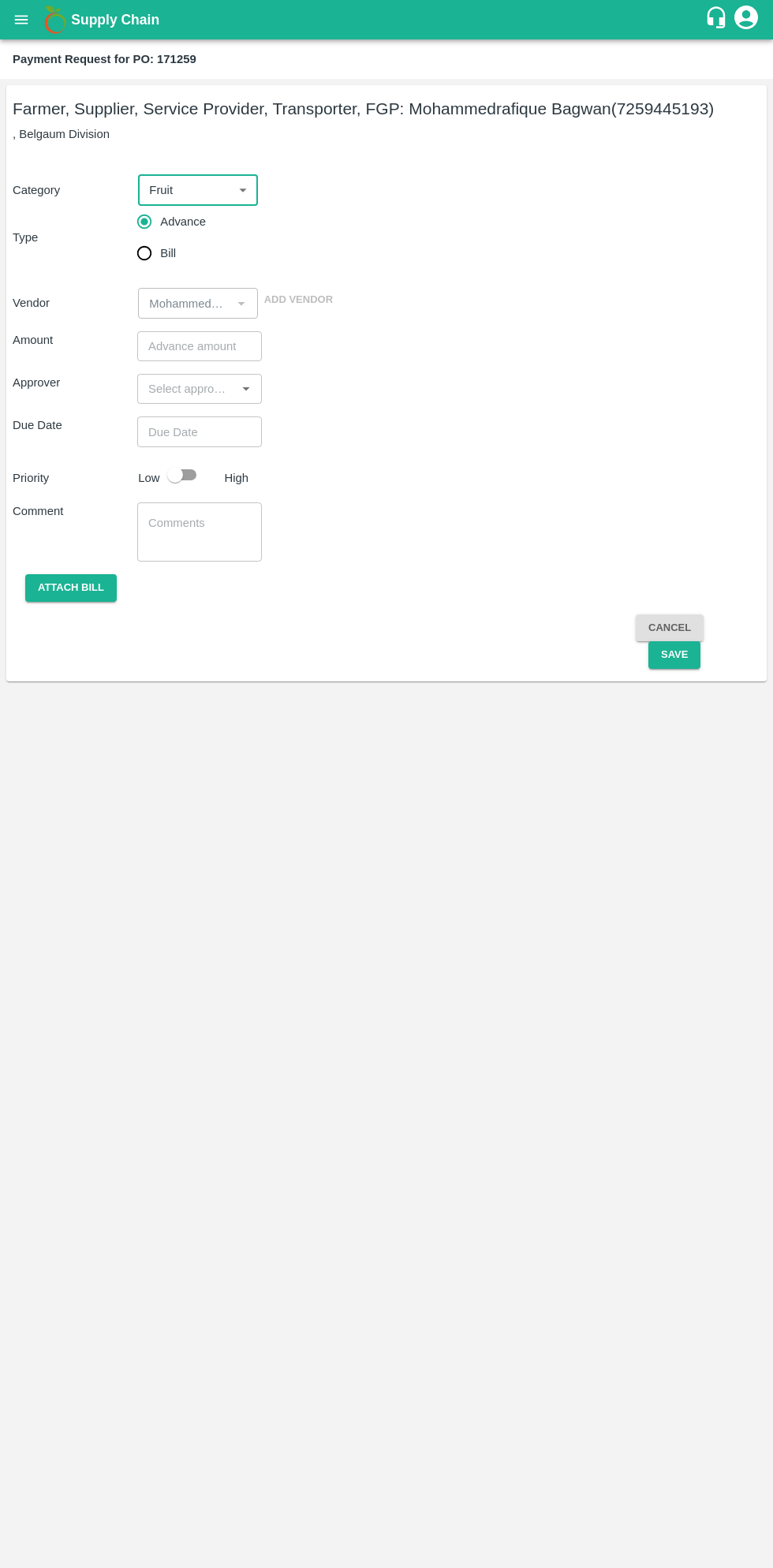
click at [147, 253] on input "Bill" at bounding box center [144, 253] width 31 height 31
radio input "true"
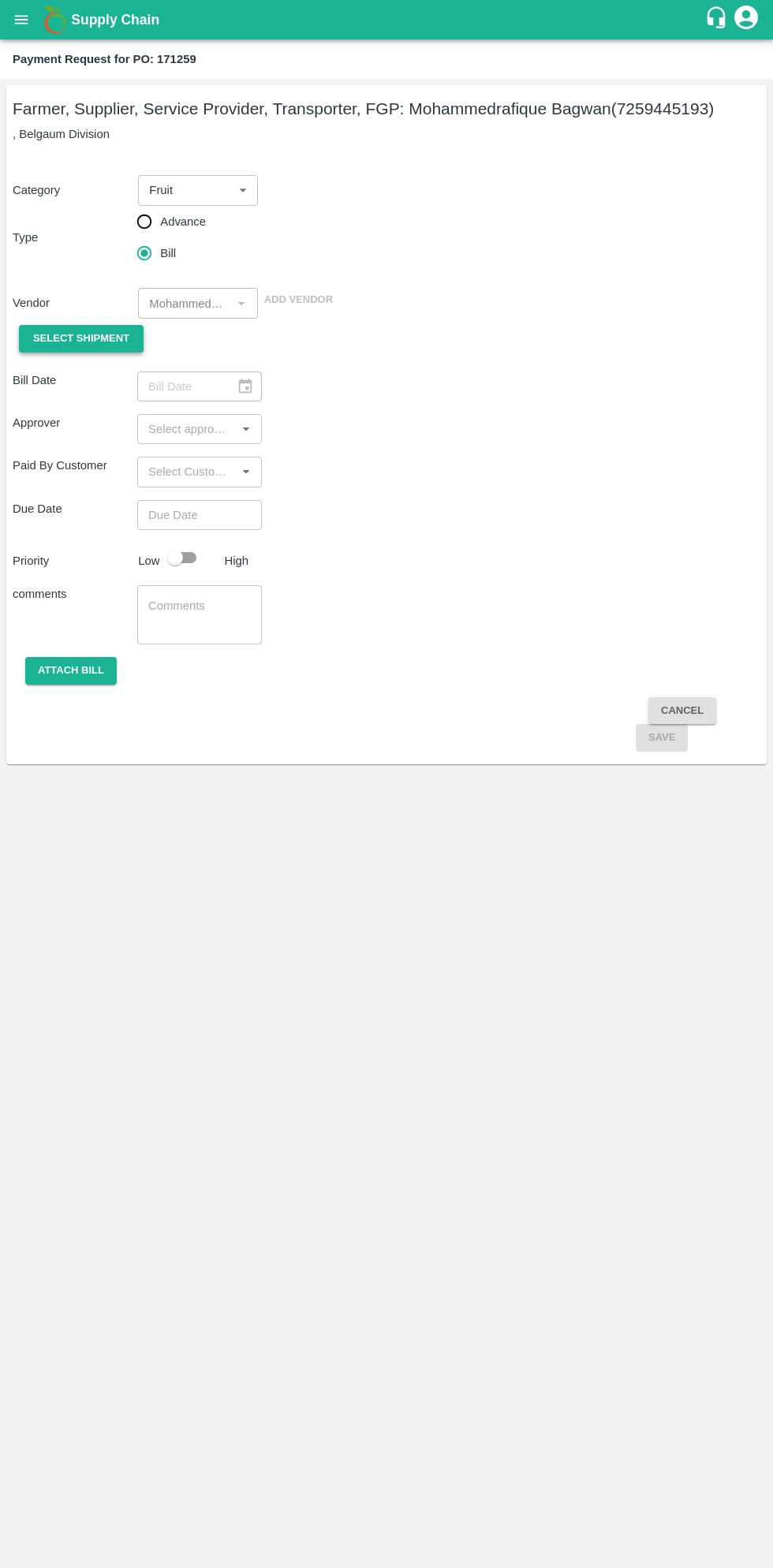
click at [95, 337] on span "Select Shipment" at bounding box center [81, 338] width 97 height 19
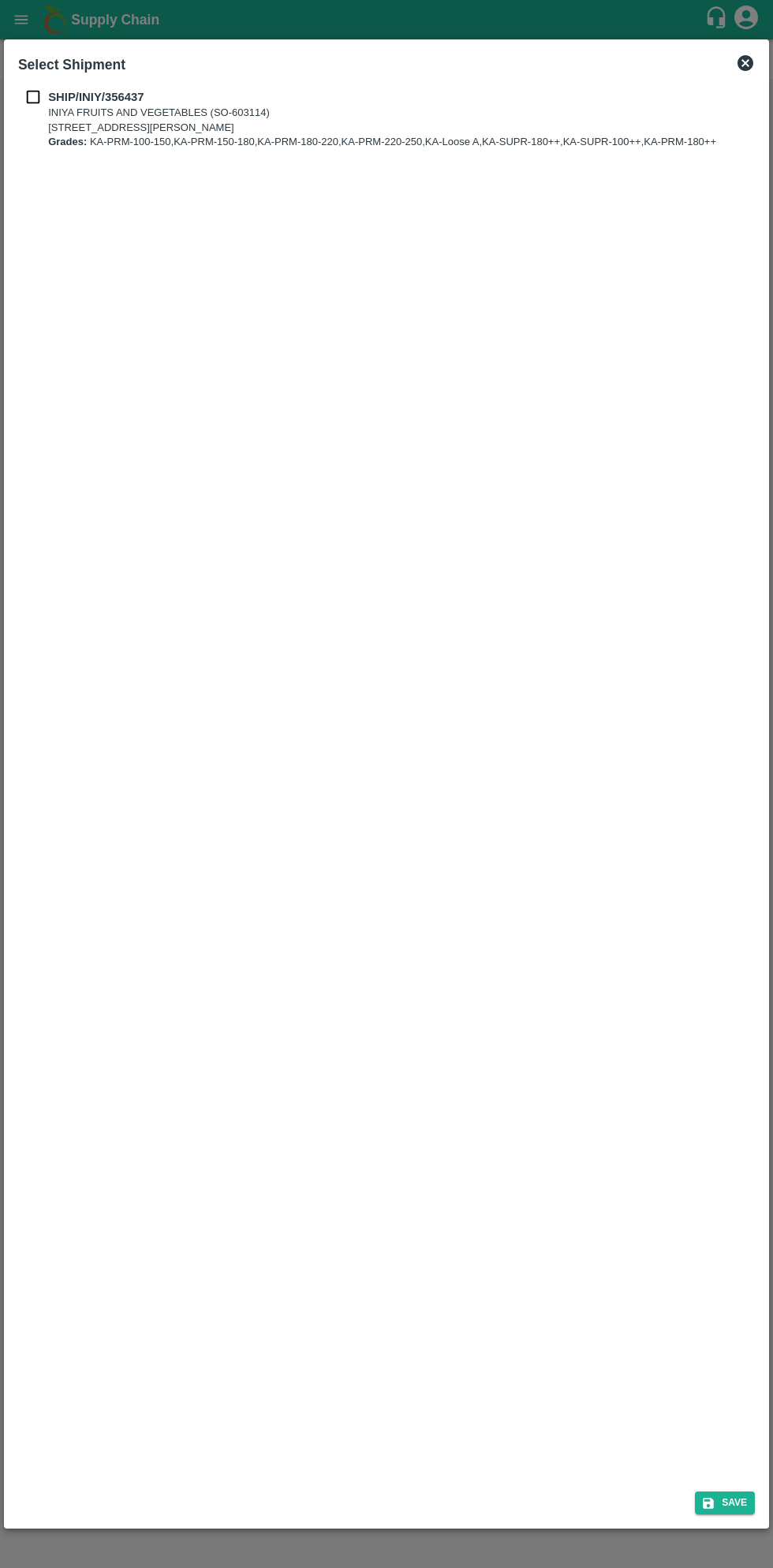
click at [71, 104] on p "SHIP/INIY/356437" at bounding box center [380, 97] width 665 height 18
checkbox input "true"
click at [735, 1502] on button "Save" at bounding box center [725, 1503] width 60 height 22
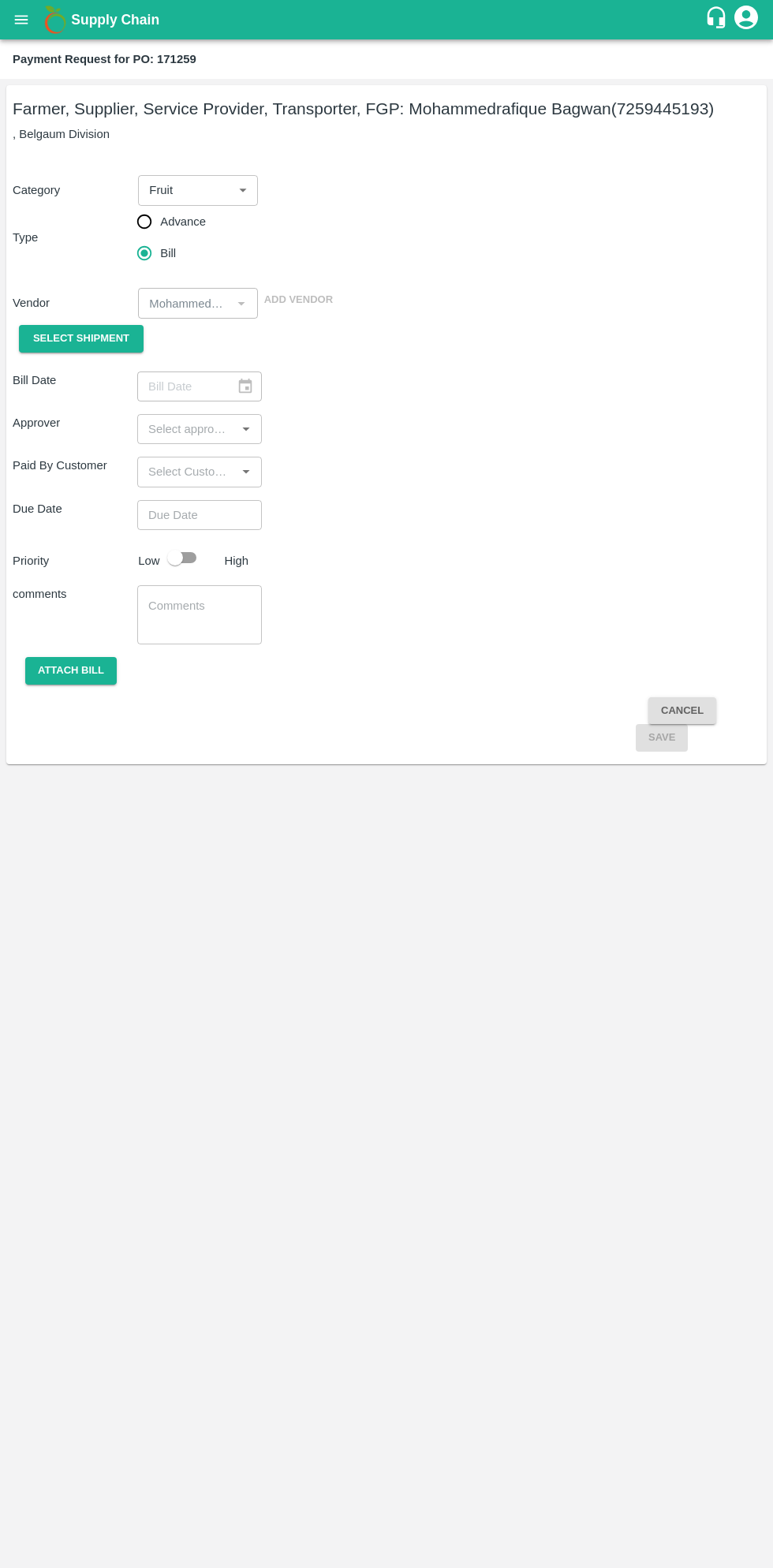
type input "24/08/2025"
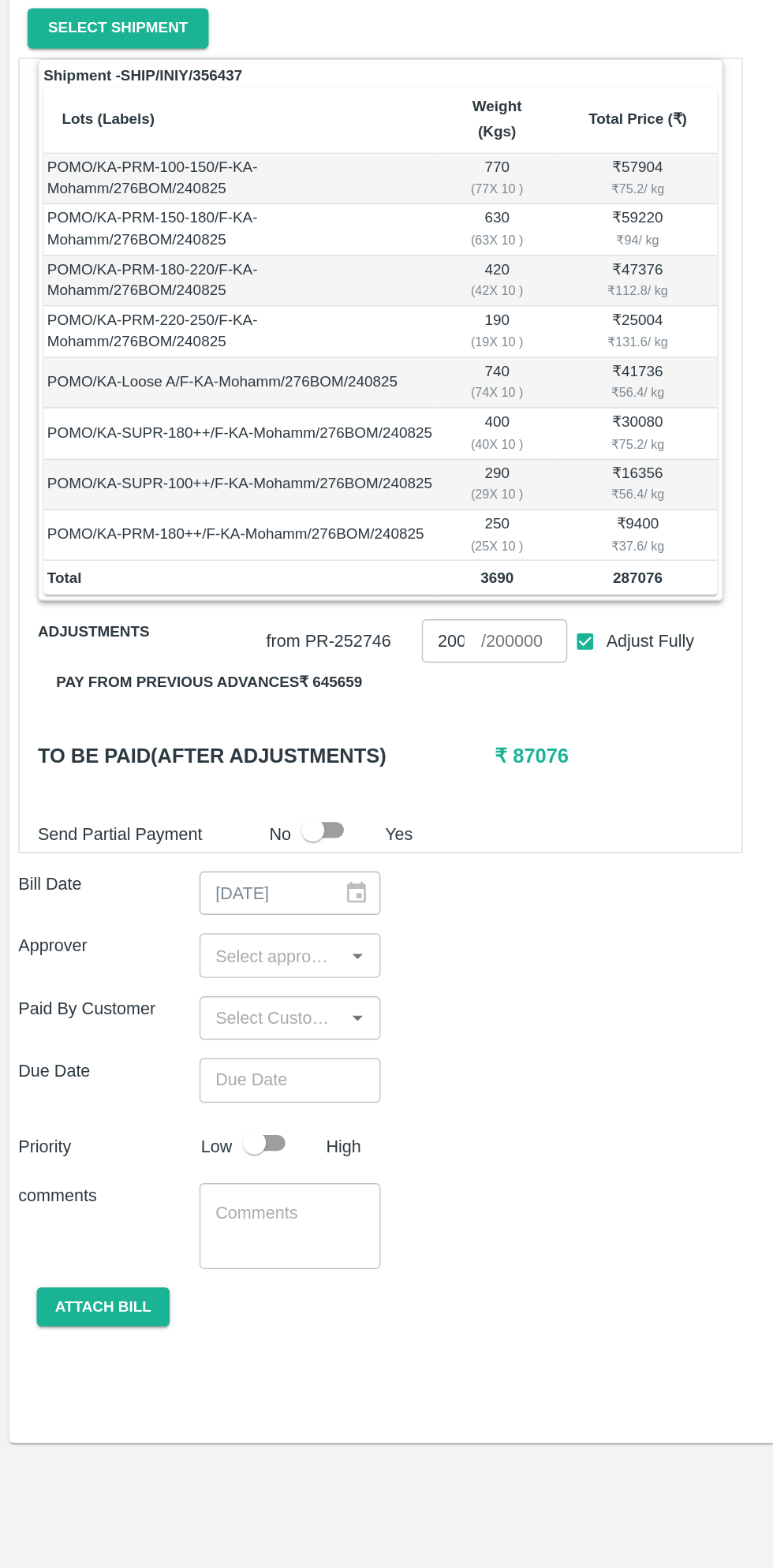
click at [229, 776] on button "Pay from previous advances ₹ 645659" at bounding box center [144, 789] width 236 height 27
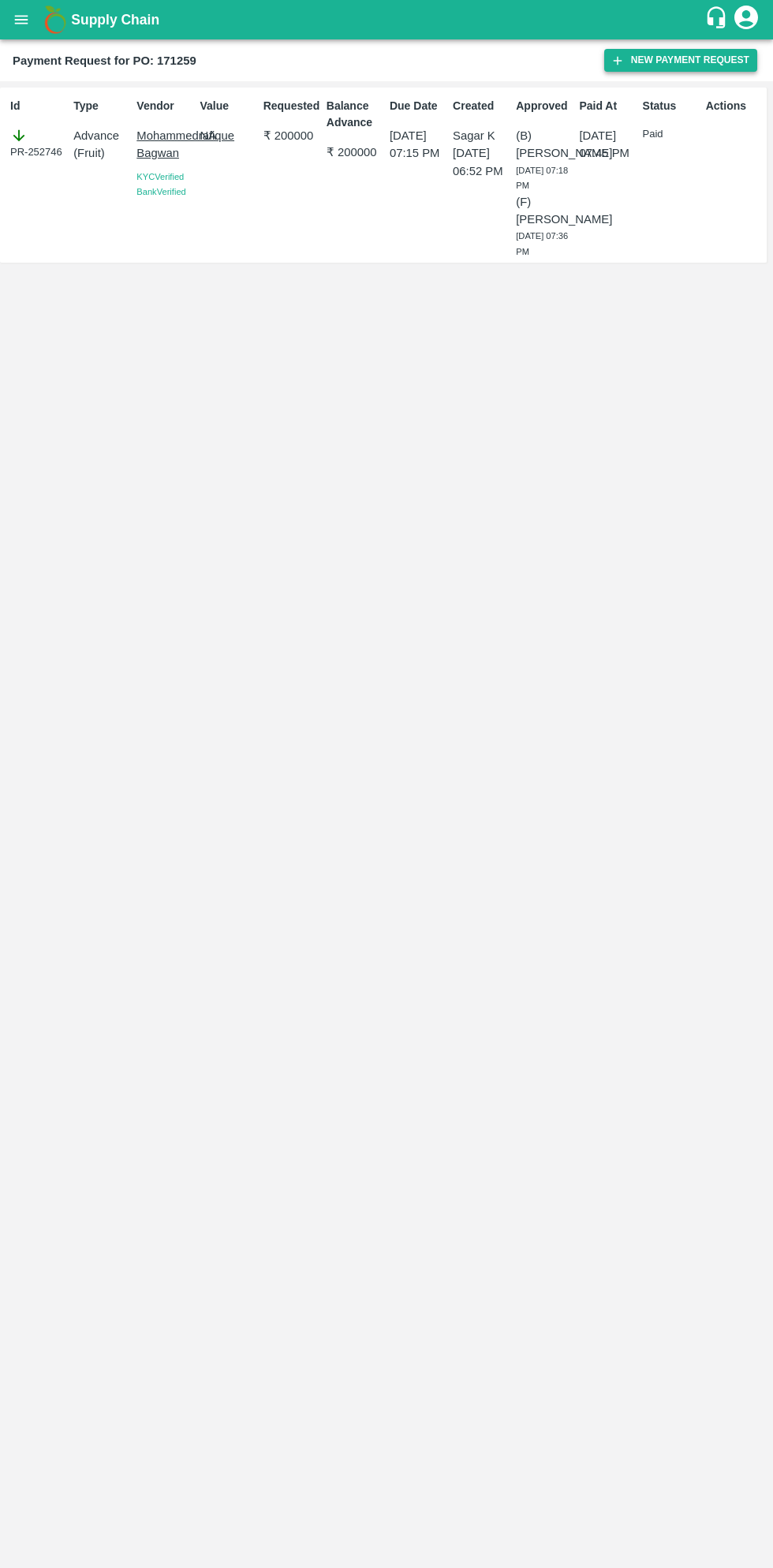
click at [686, 61] on button "New Payment Request" at bounding box center [680, 59] width 153 height 22
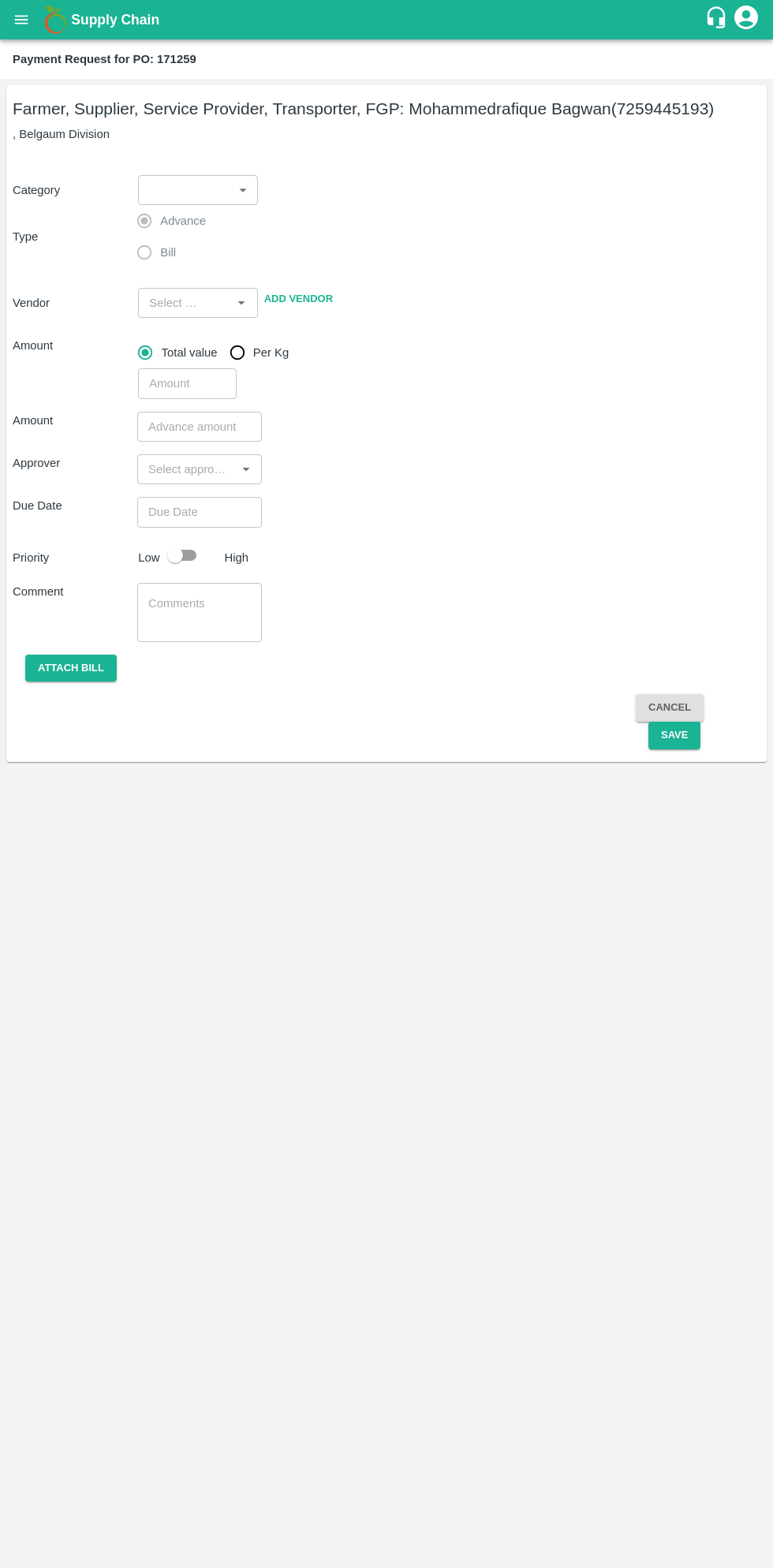
click at [205, 202] on body "Supply Chain Payment Request for PO: 171259 Farmer, Supplier, Service Provider,…" at bounding box center [386, 784] width 773 height 1568
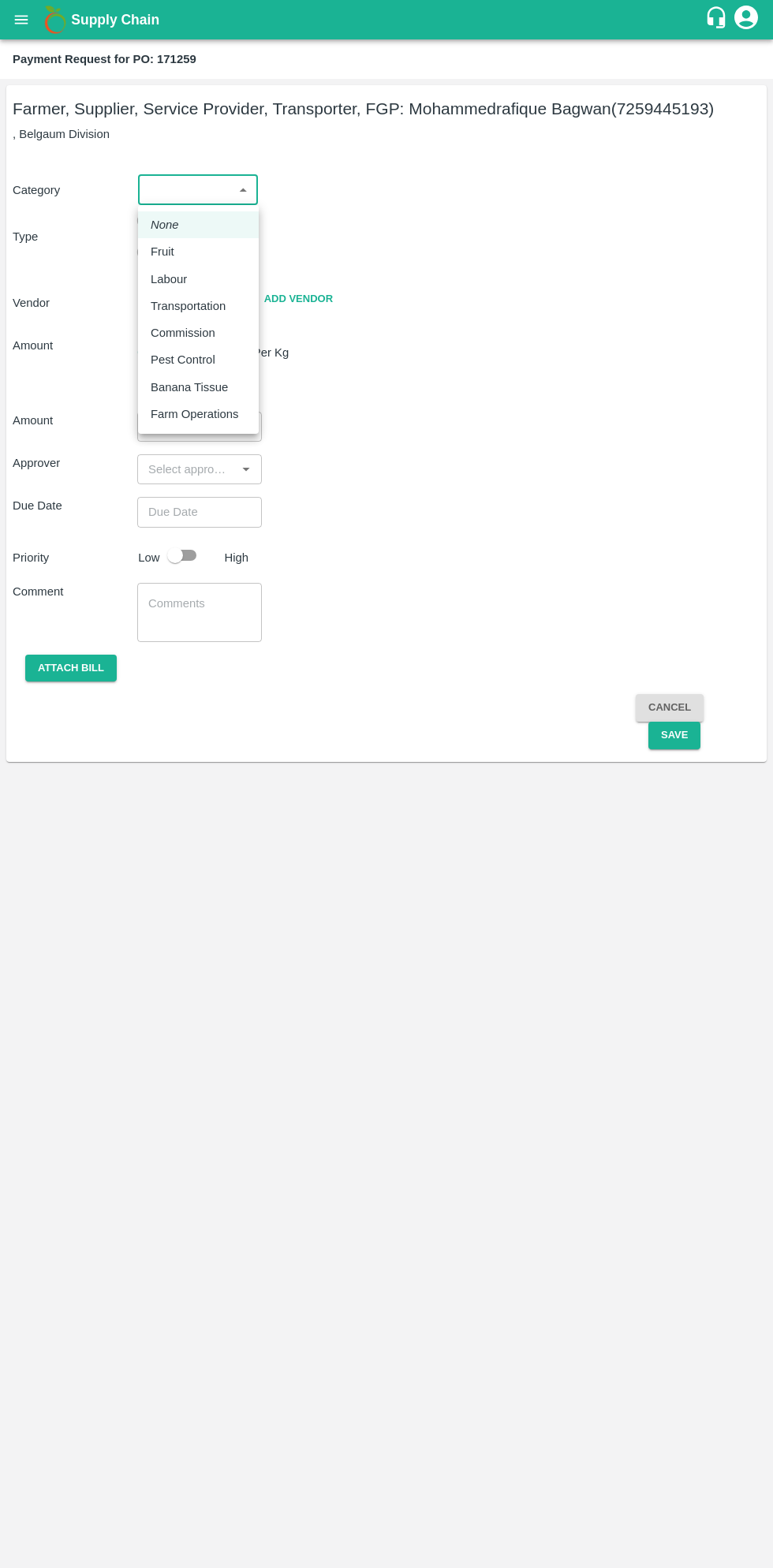
click at [168, 257] on p "Fruit" at bounding box center [163, 251] width 23 height 18
type input "1"
type input "Mohammedrafique Bagwan - 7259445193(Farmer, Supplier, Service Provider, Transpo…"
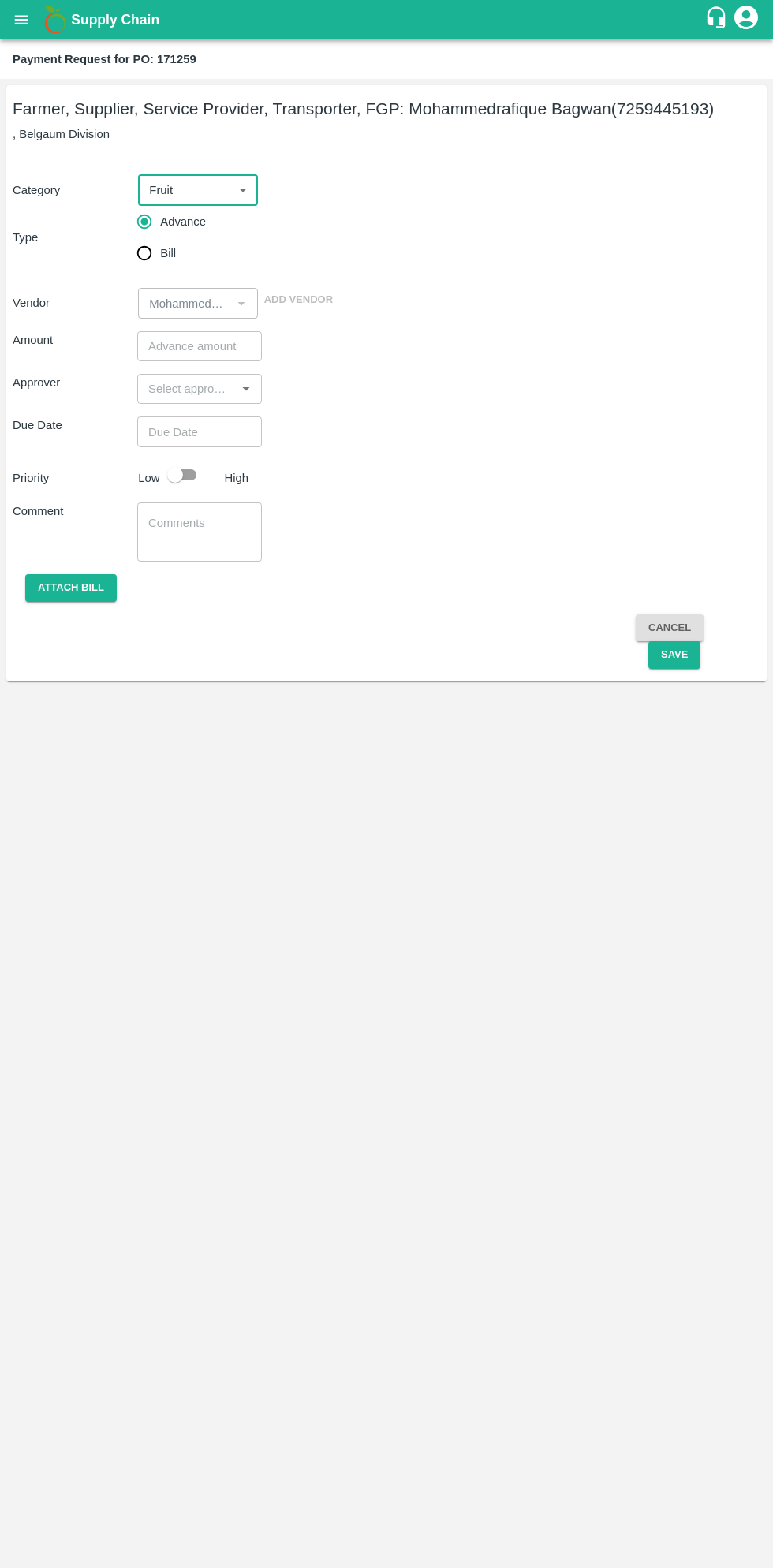
click at [144, 260] on input "Bill" at bounding box center [144, 253] width 31 height 31
radio input "true"
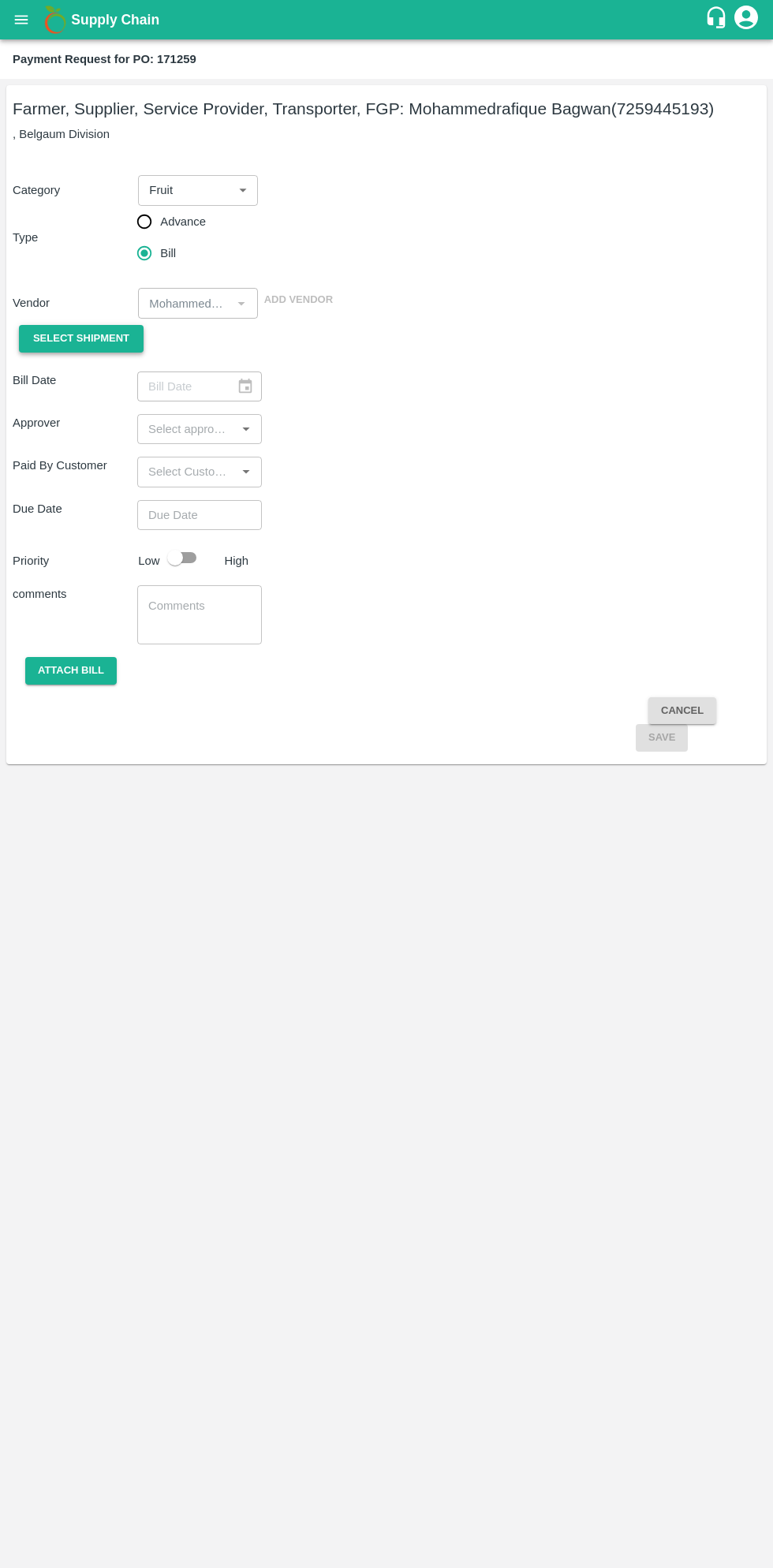
click at [101, 331] on span "Select Shipment" at bounding box center [81, 338] width 97 height 19
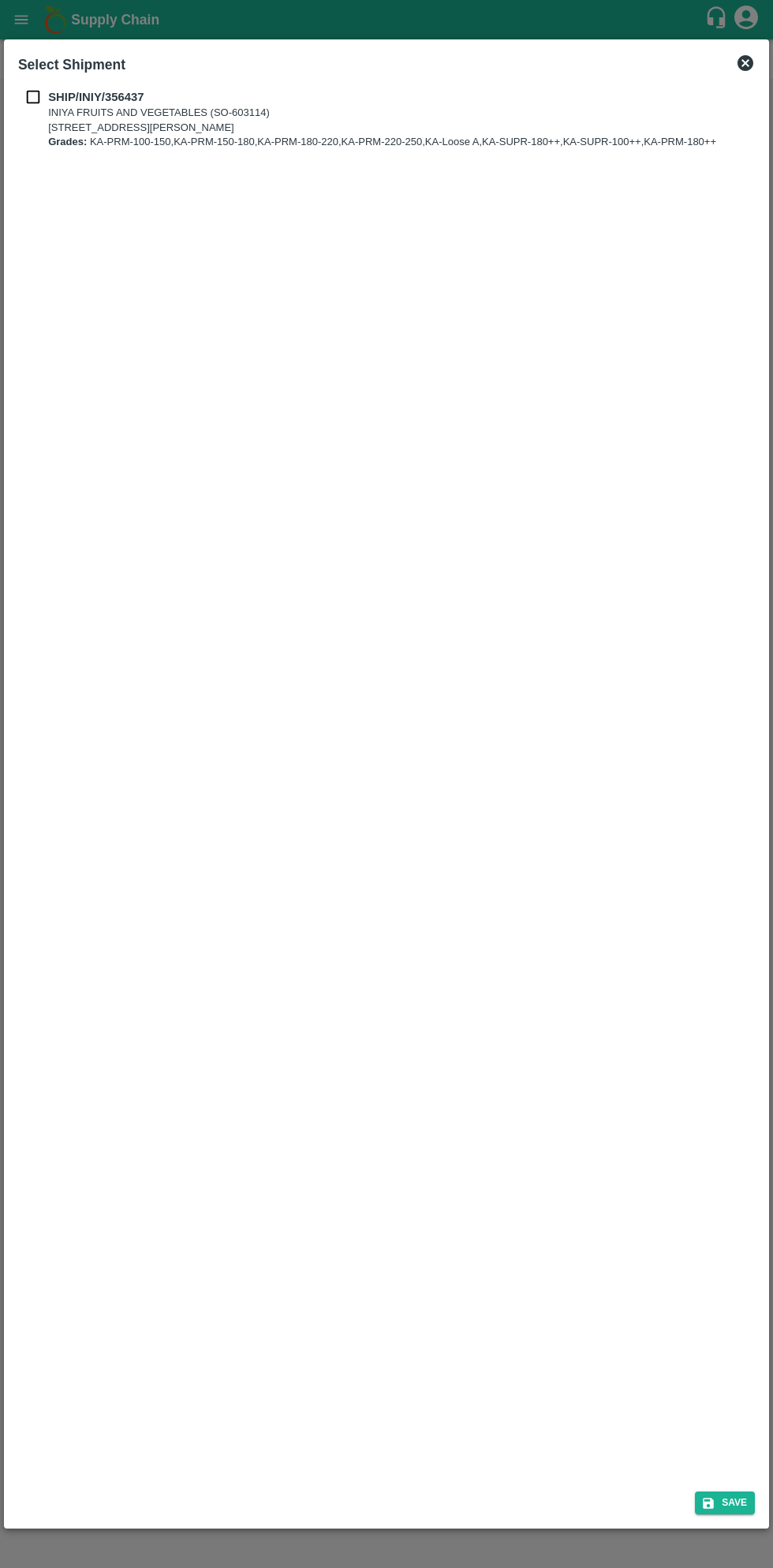
click at [71, 93] on b "SHIP/INIY/356437" at bounding box center [96, 96] width 96 height 13
checkbox input "true"
click at [718, 1504] on button "Save" at bounding box center [725, 1503] width 60 height 22
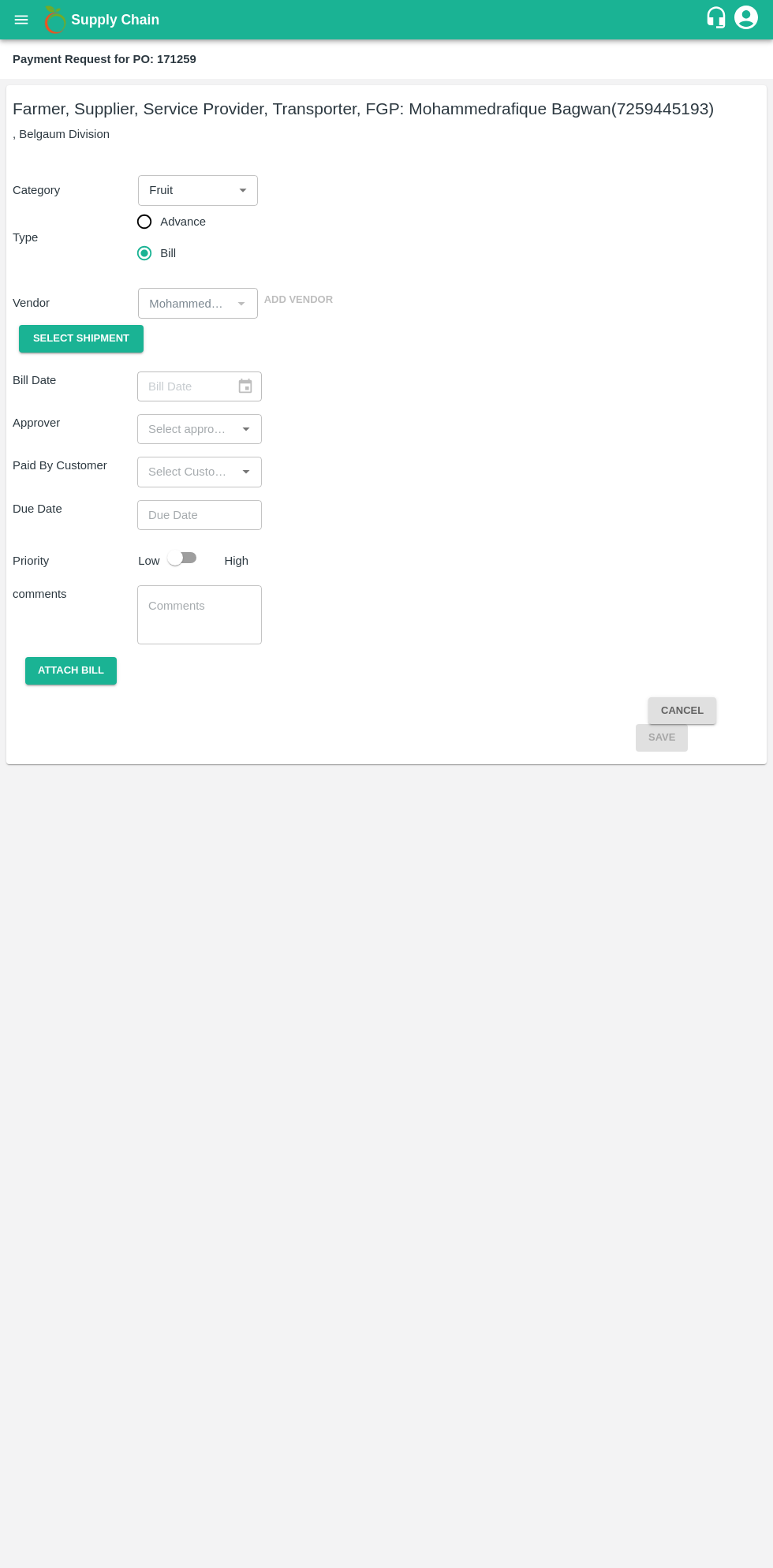
type input "24/08/2025"
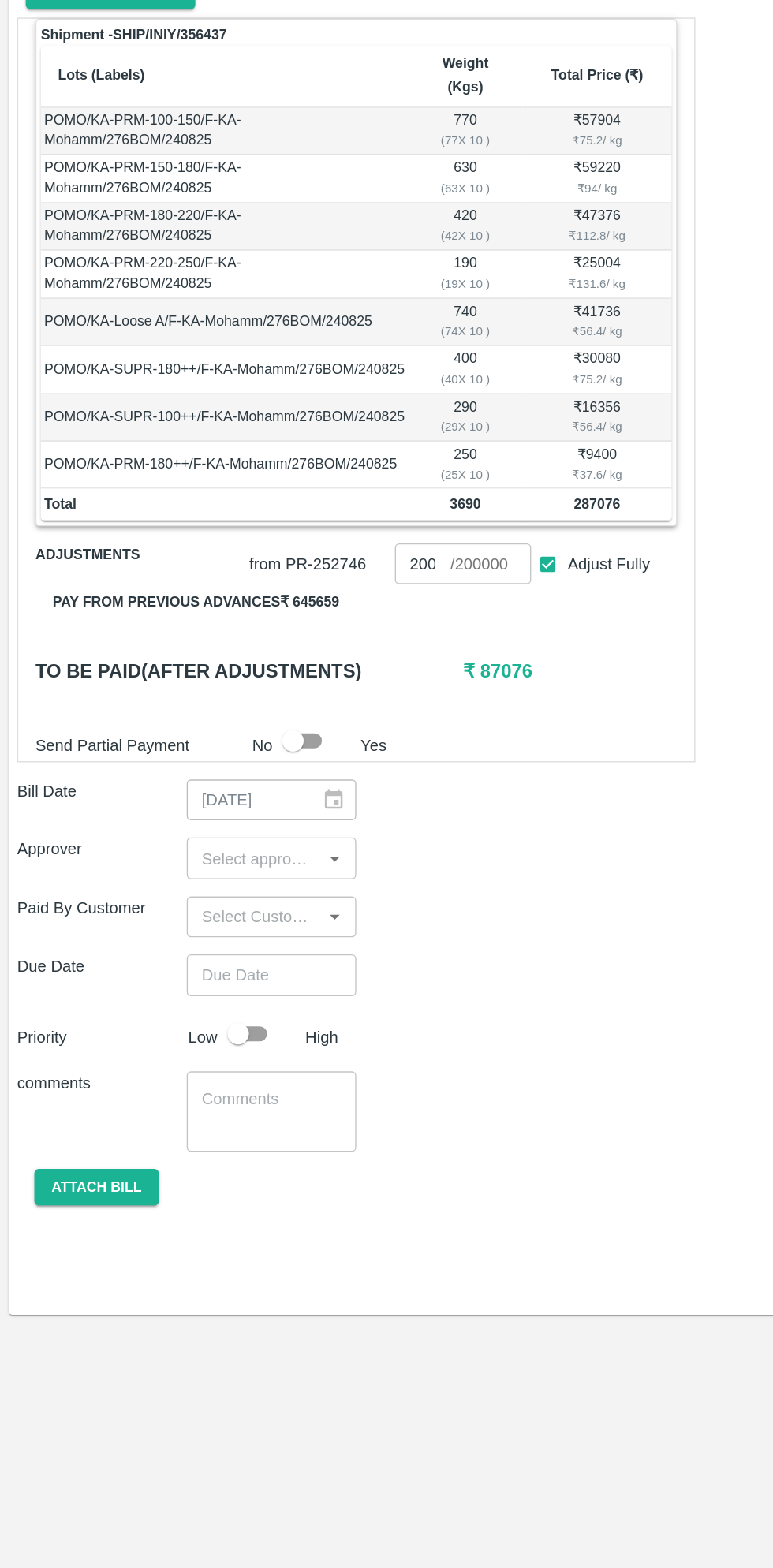
click at [161, 967] on input "input" at bounding box center [186, 976] width 89 height 20
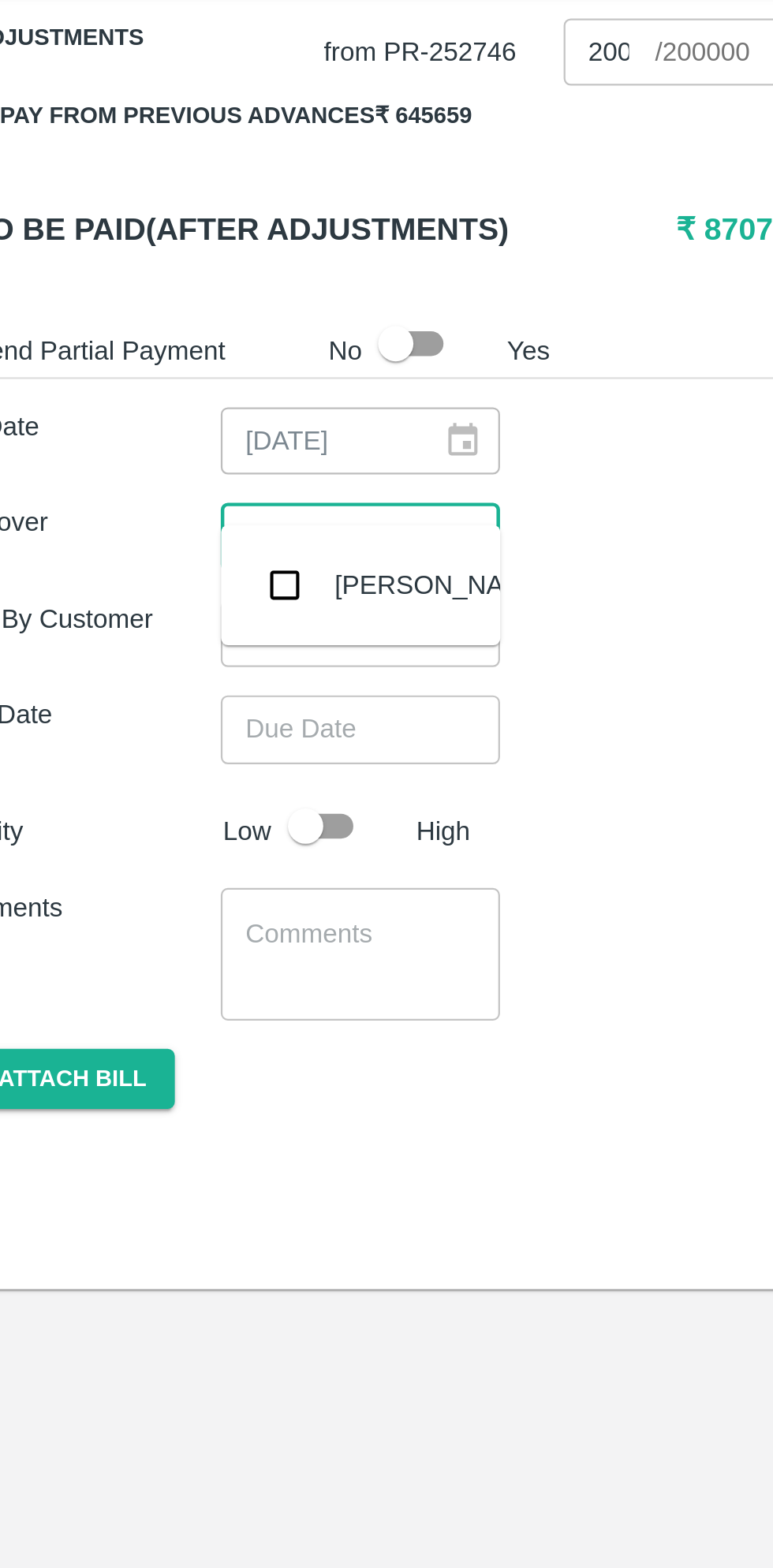
type input "muku"
click at [175, 1002] on input "checkbox" at bounding box center [166, 999] width 31 height 31
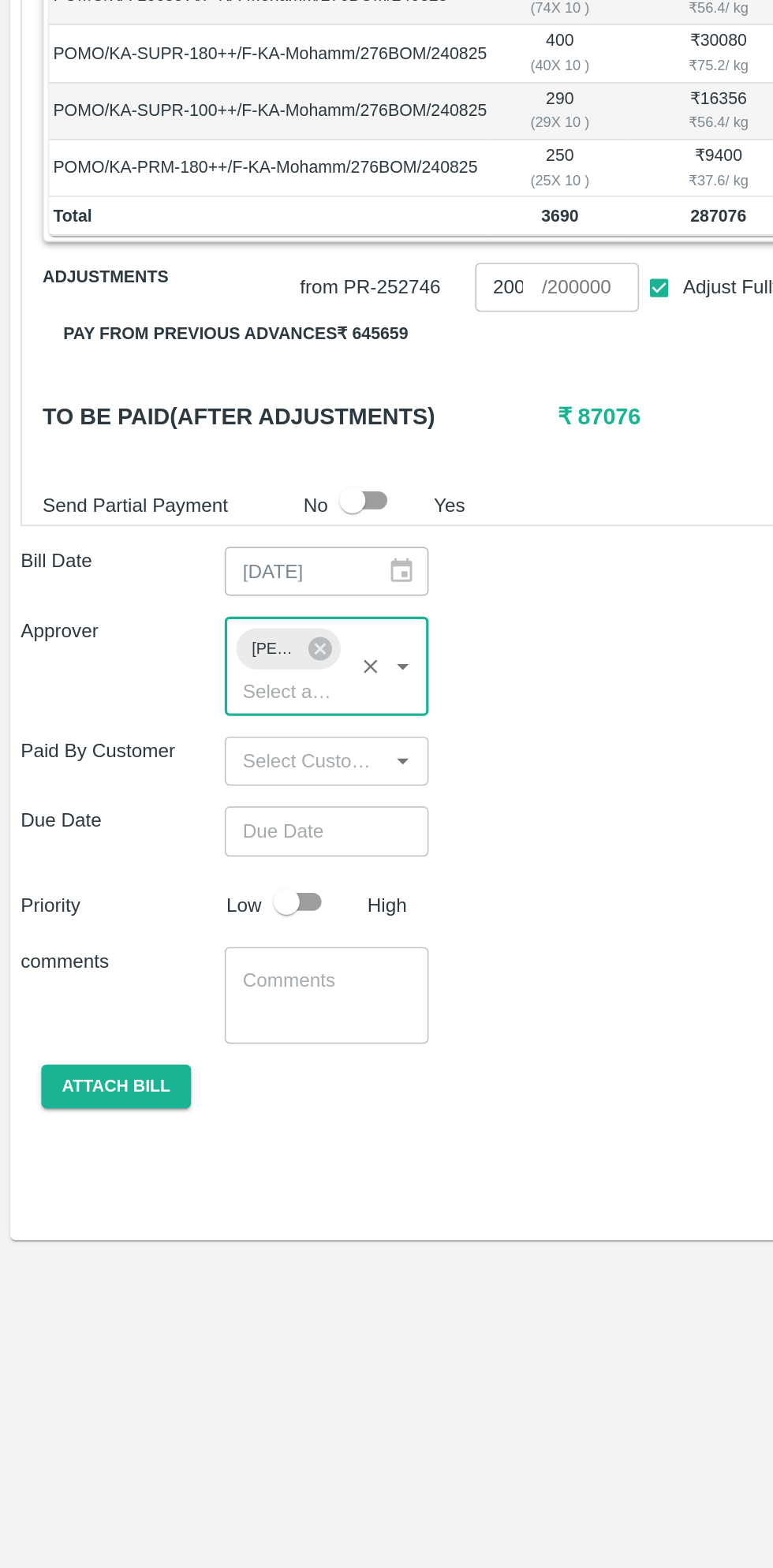
click at [205, 1078] on input "Choose date" at bounding box center [194, 1092] width 114 height 30
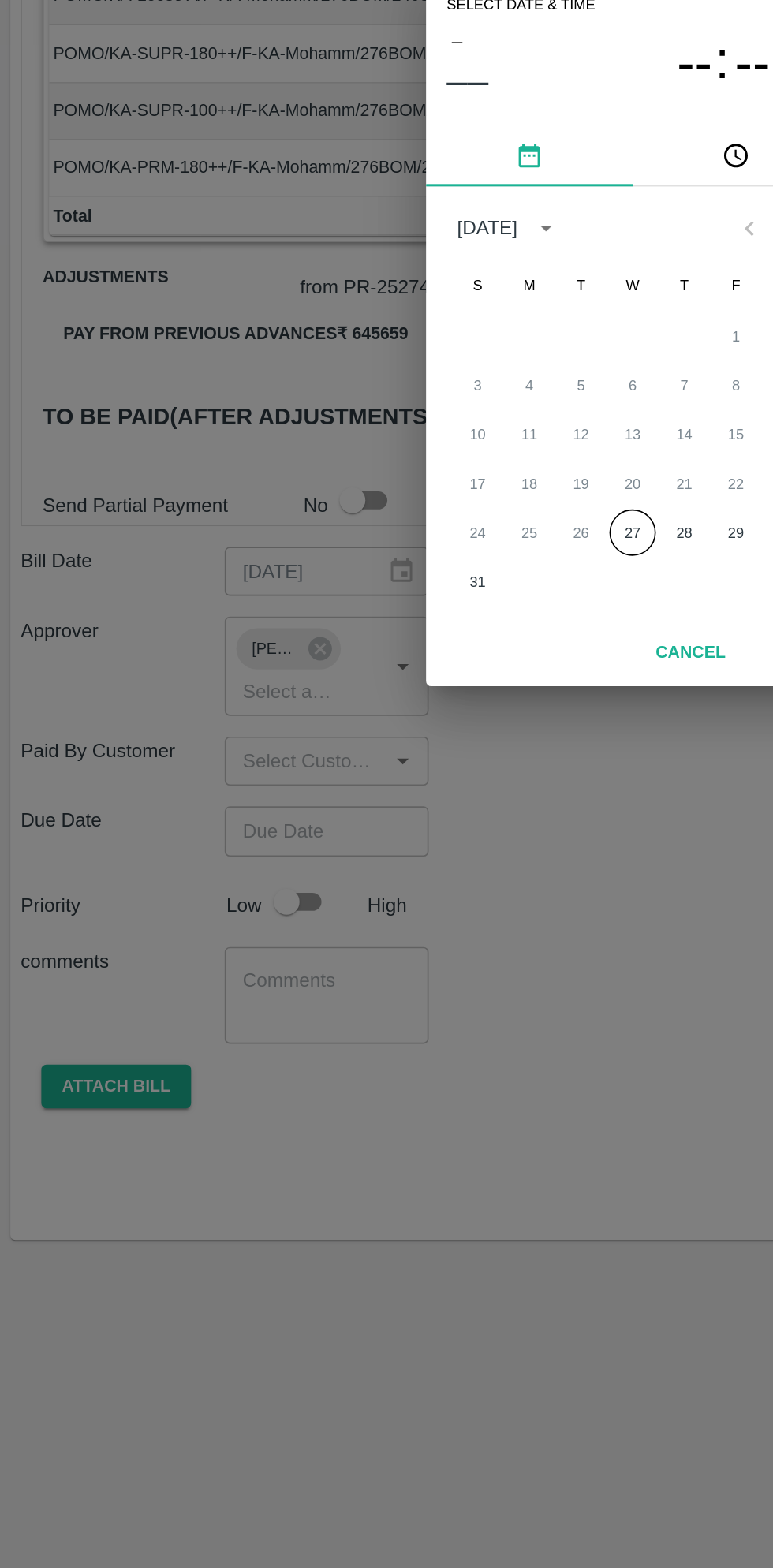
click at [386, 910] on button "27" at bounding box center [386, 910] width 28 height 28
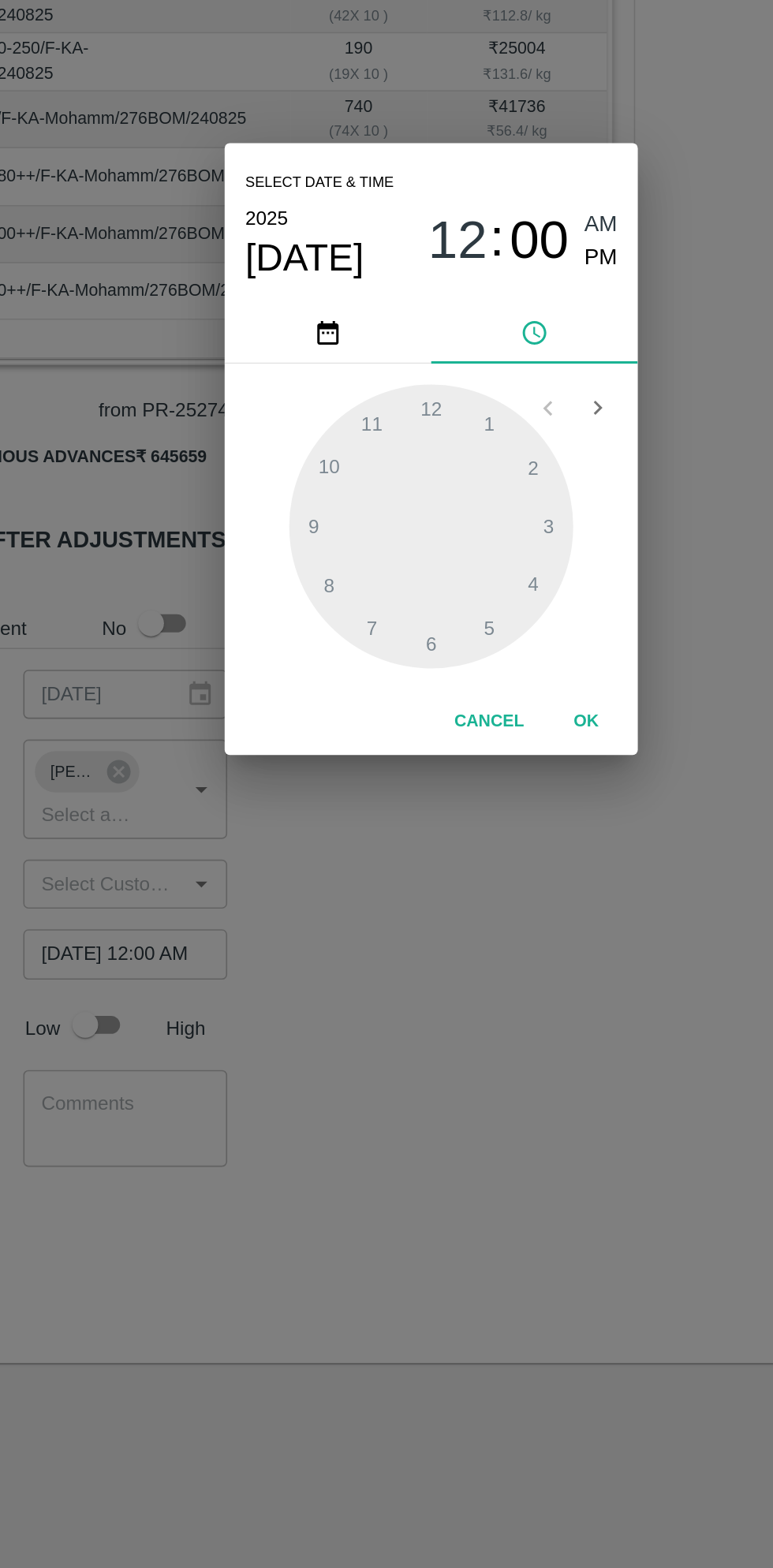
click at [494, 663] on span "PM" at bounding box center [490, 668] width 20 height 21
click at [465, 828] on div at bounding box center [387, 831] width 174 height 173
click at [313, 825] on div at bounding box center [387, 831] width 174 height 173
click at [317, 834] on div at bounding box center [387, 831] width 174 height 173
type input "27/08/2025 03:45 PM"
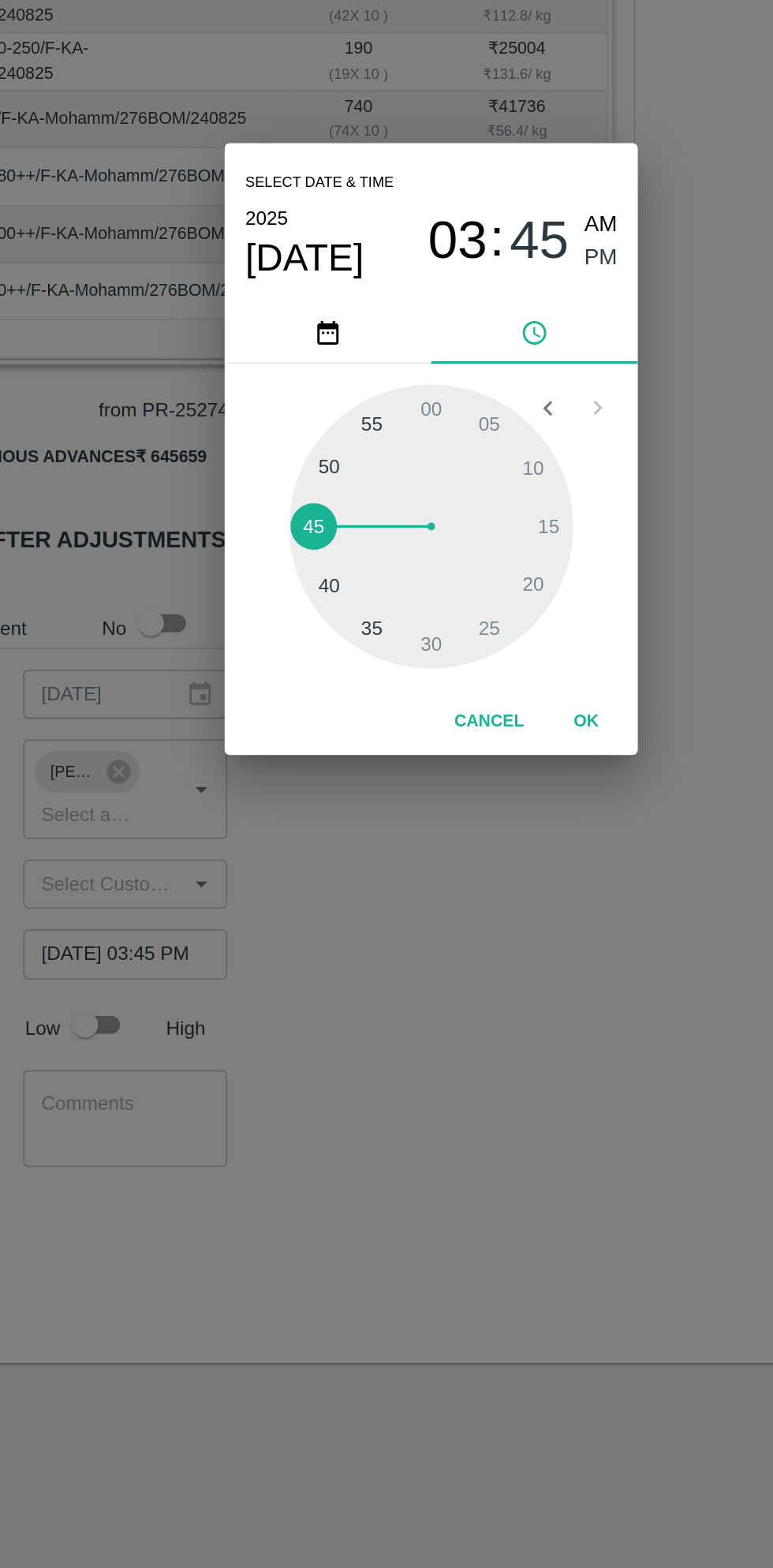
click at [489, 958] on button "OK" at bounding box center [482, 951] width 51 height 27
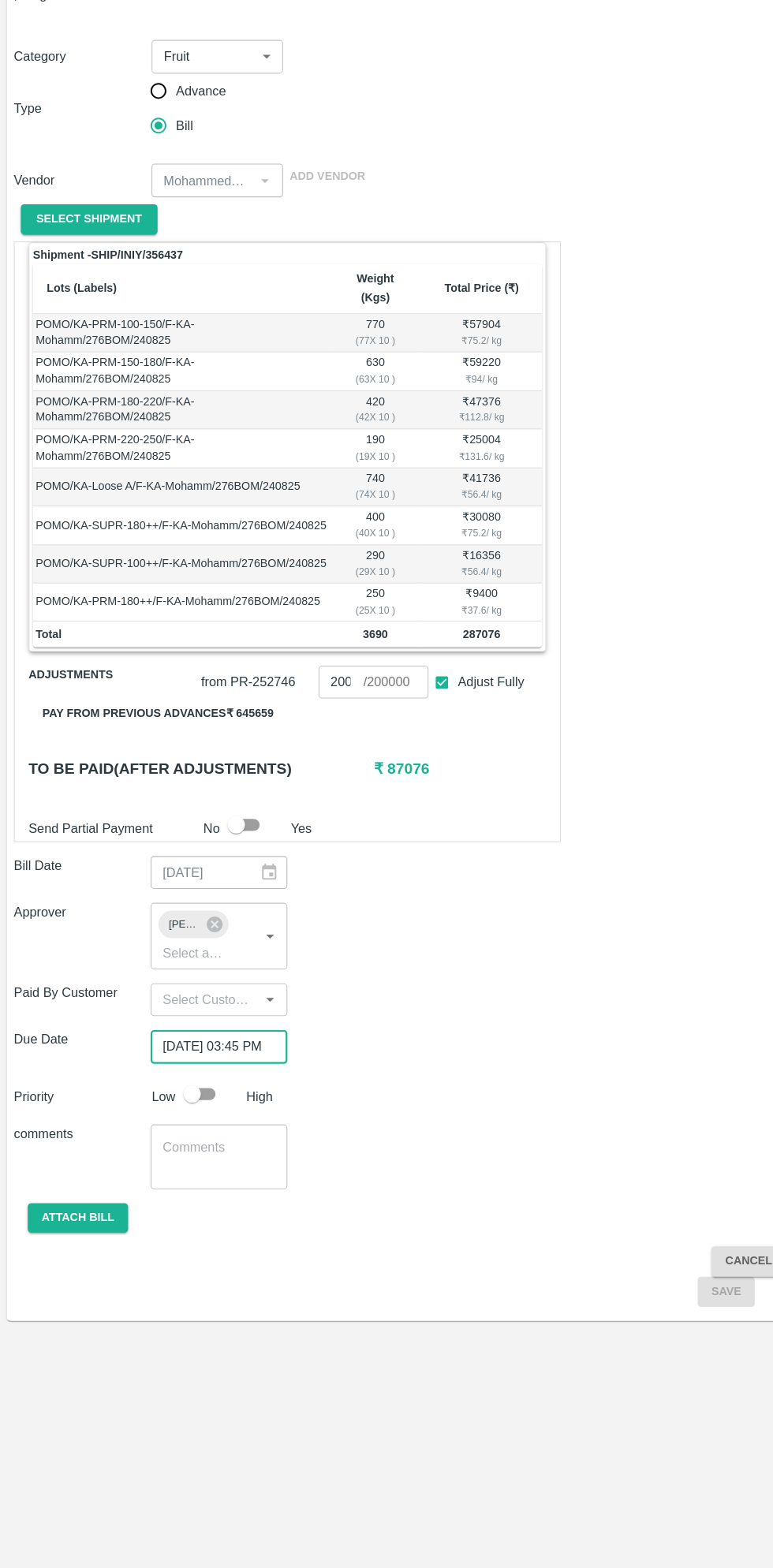
click at [187, 1121] on input "checkbox" at bounding box center [175, 1135] width 90 height 30
checkbox input "true"
click at [67, 1236] on button "Attach bill" at bounding box center [71, 1249] width 92 height 27
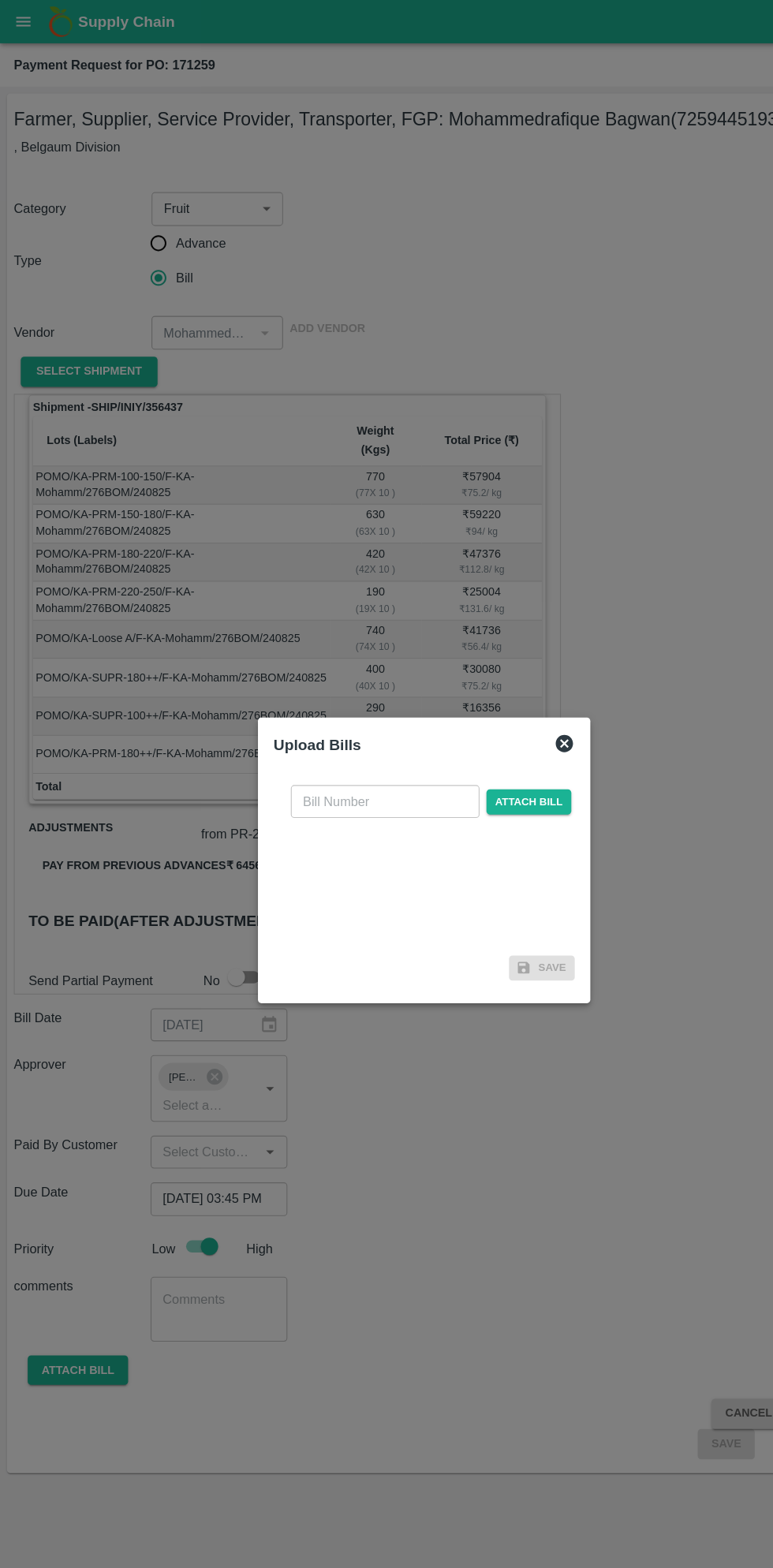
click at [347, 724] on input "text" at bounding box center [351, 730] width 172 height 30
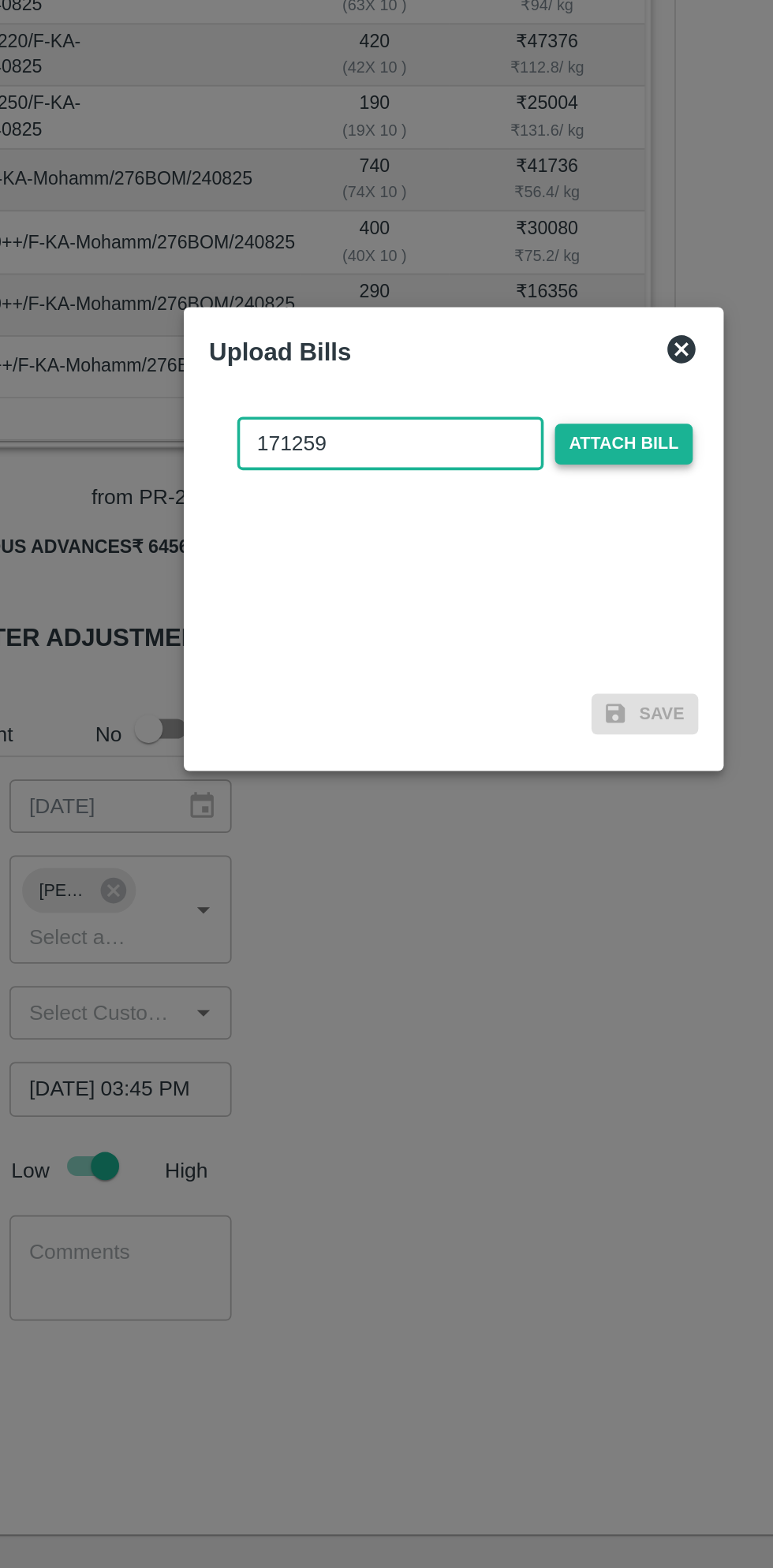
type input "171259"
click at [491, 726] on span "Attach bill" at bounding box center [482, 730] width 77 height 22
click at [0, 0] on input "Attach bill" at bounding box center [0, 0] width 0 height 0
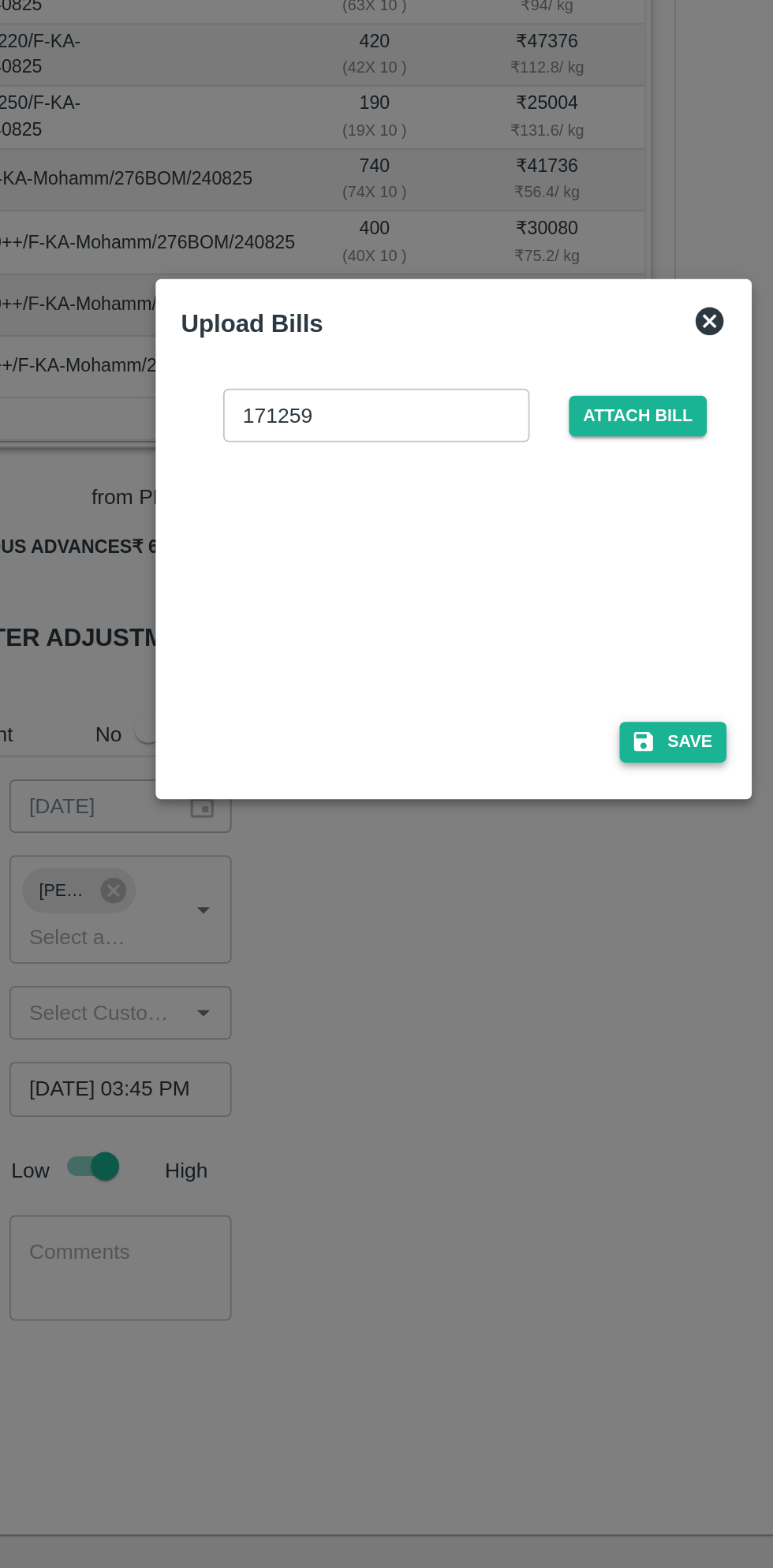
click at [520, 897] on button "Save" at bounding box center [510, 898] width 60 height 22
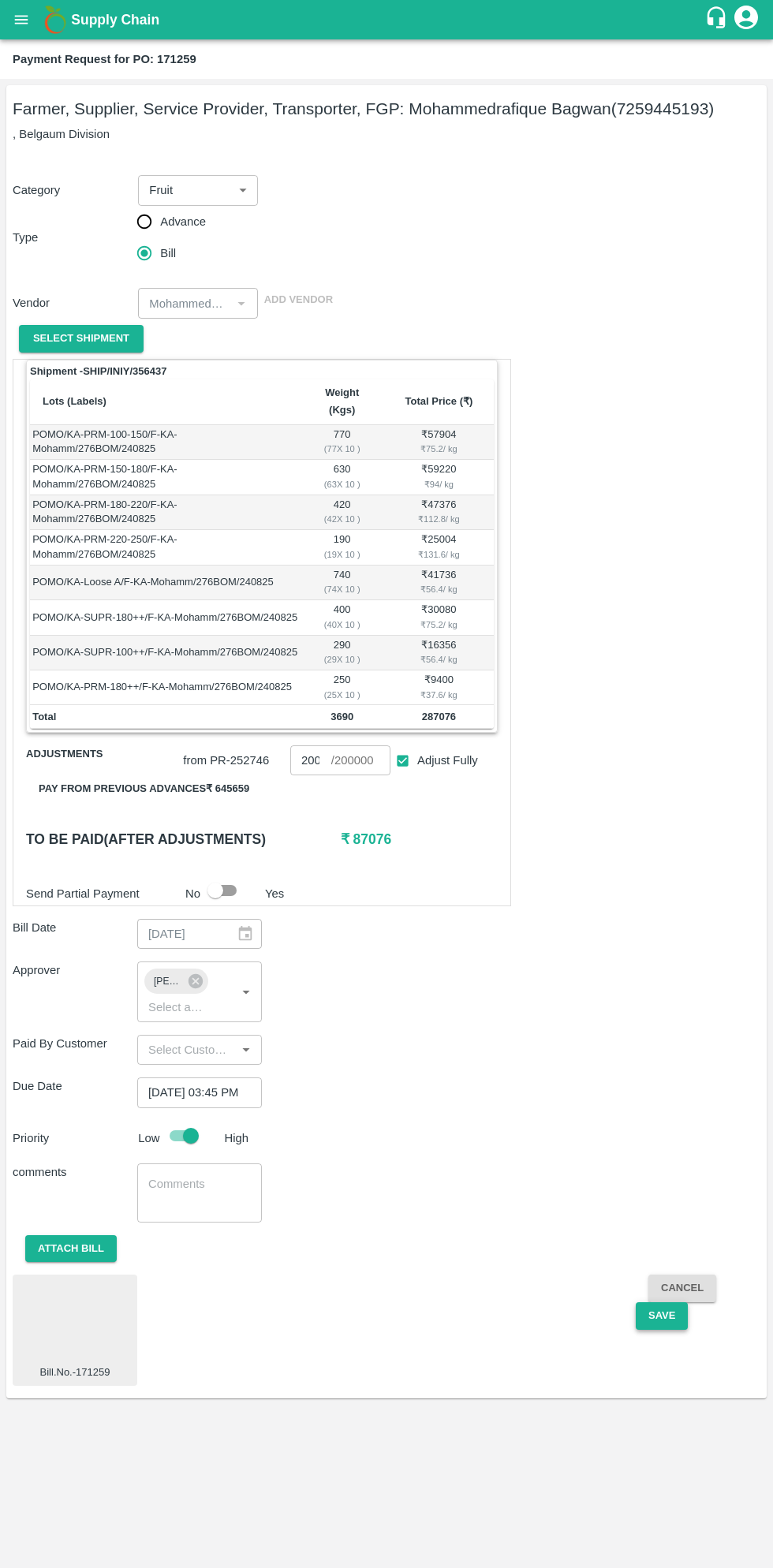
click at [660, 1303] on button "Save" at bounding box center [661, 1317] width 52 height 27
